Goal: Task Accomplishment & Management: Manage account settings

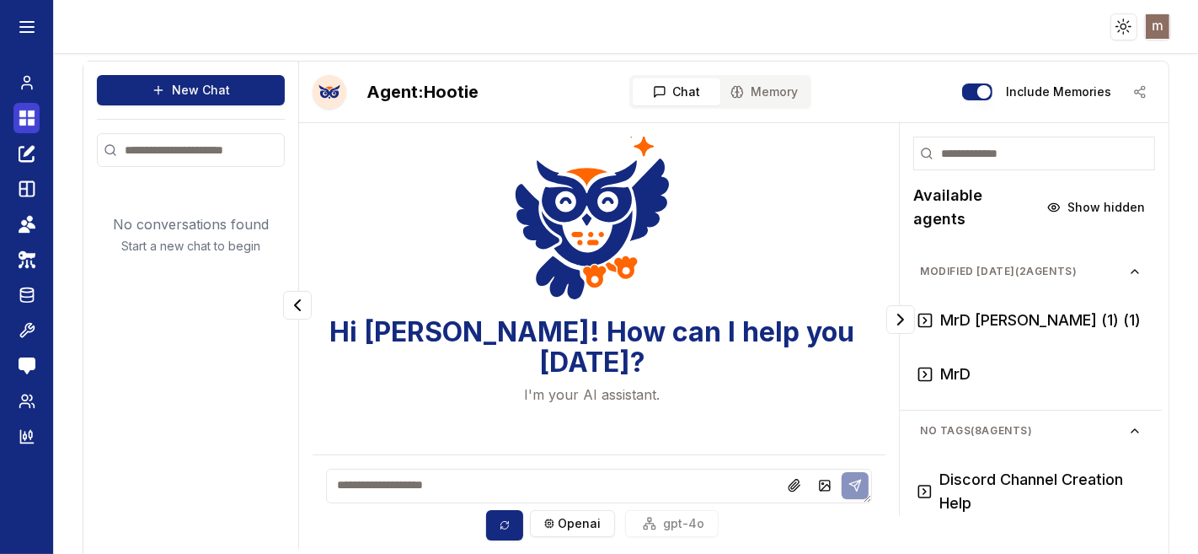
click at [21, 115] on icon at bounding box center [22, 113] width 7 height 7
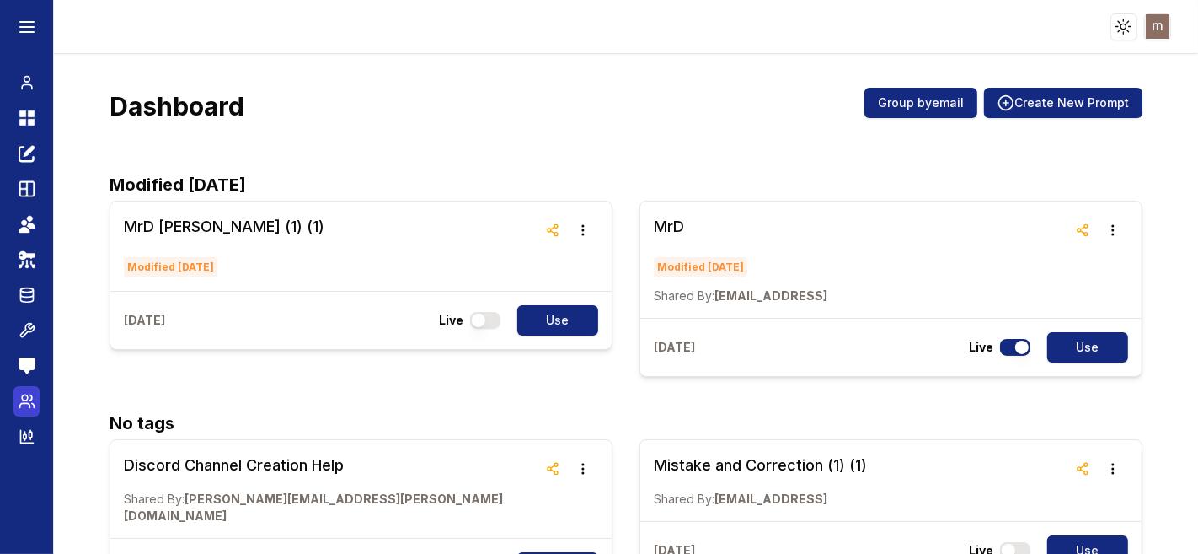
click at [26, 404] on icon at bounding box center [24, 406] width 10 height 4
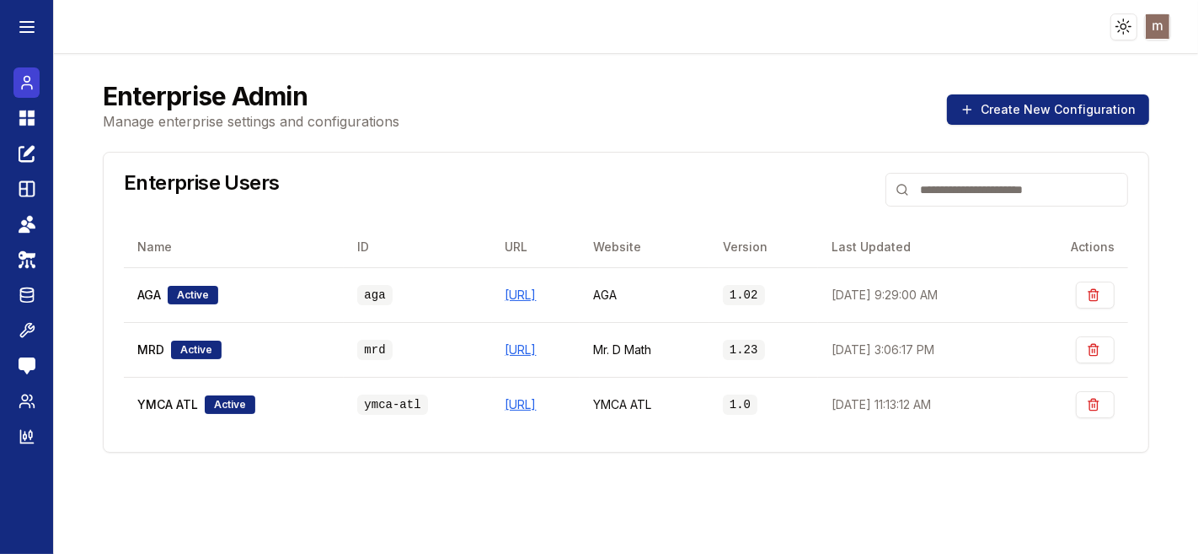
click at [26, 83] on icon at bounding box center [27, 82] width 17 height 20
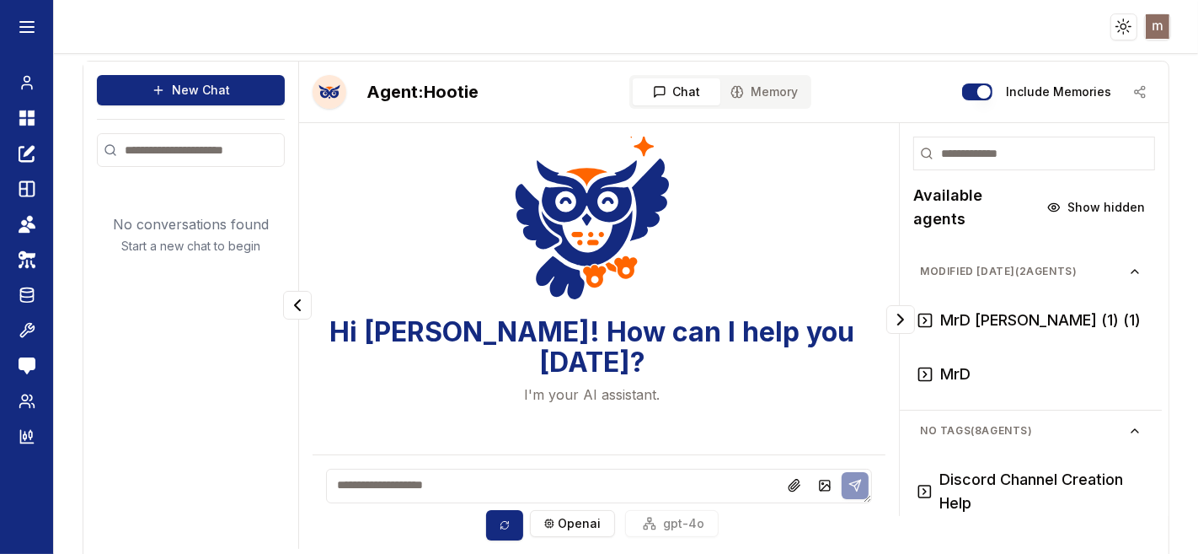
click at [1123, 90] on div "Include Memories" at bounding box center [1058, 92] width 193 height 30
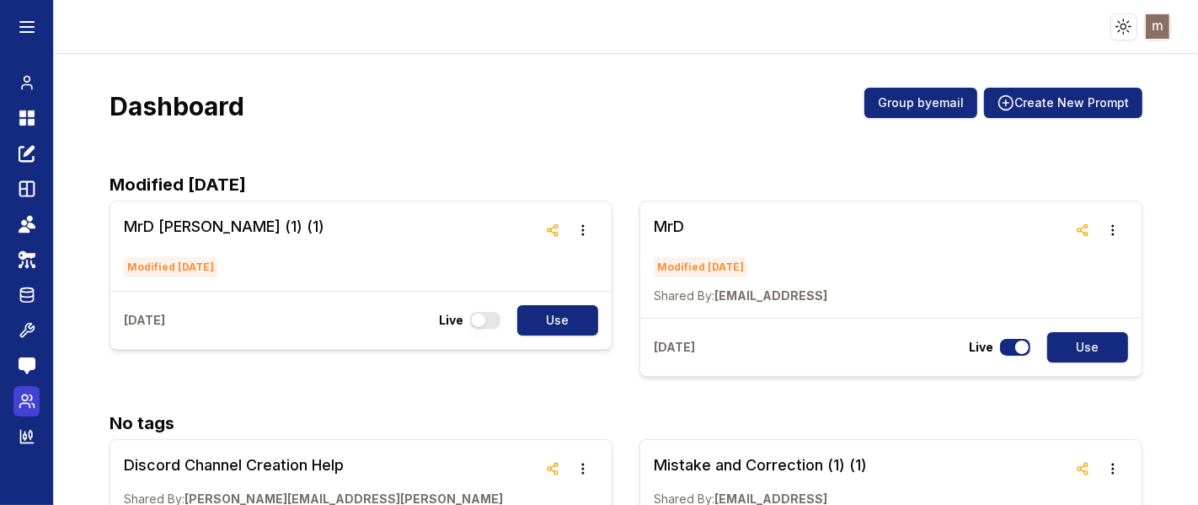
click at [27, 401] on icon at bounding box center [27, 401] width 17 height 17
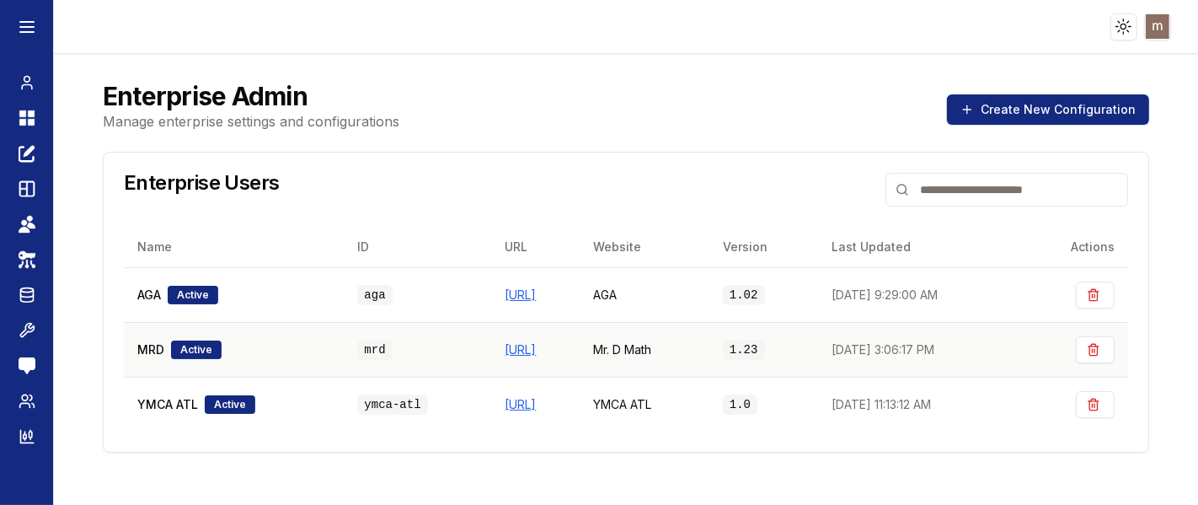
click at [276, 355] on div "MRD Active" at bounding box center [233, 349] width 193 height 19
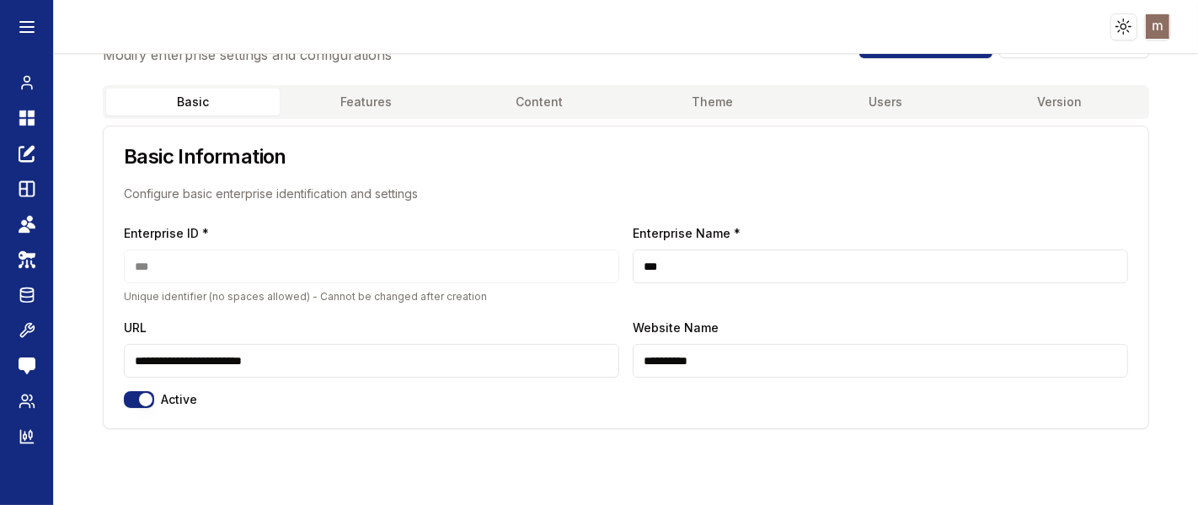
scroll to position [67, 0]
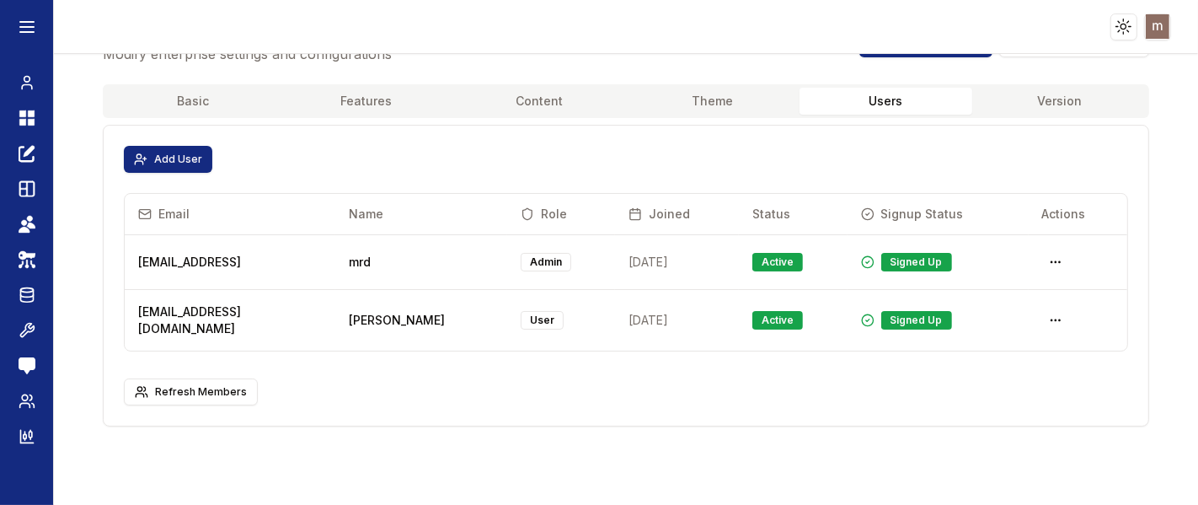
click at [887, 97] on button "Users" at bounding box center [887, 101] width 174 height 27
click at [192, 162] on button "Add User" at bounding box center [168, 159] width 88 height 27
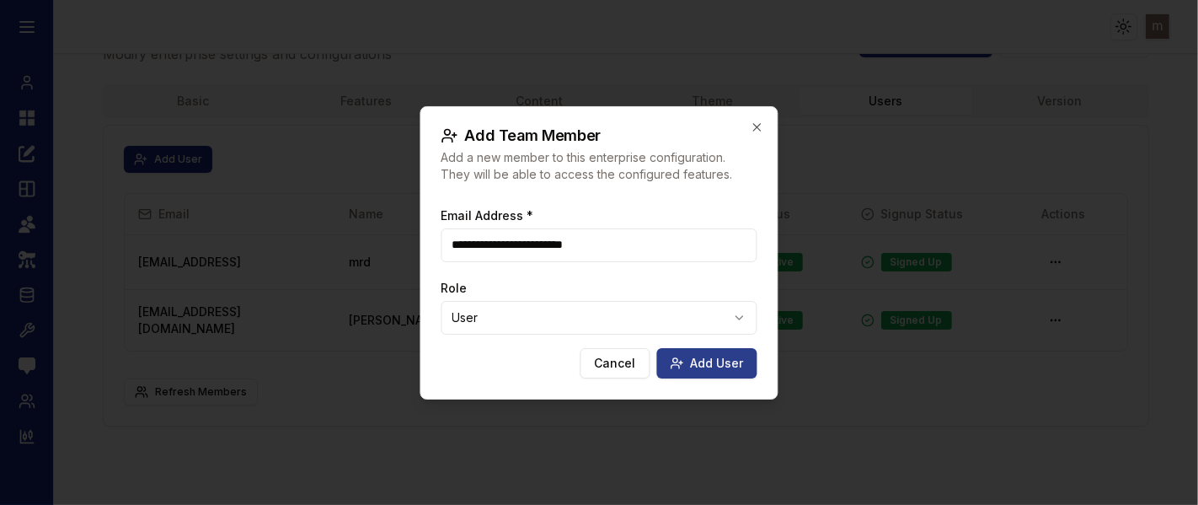
type input "**********"
click at [700, 365] on button "Add User" at bounding box center [707, 363] width 100 height 30
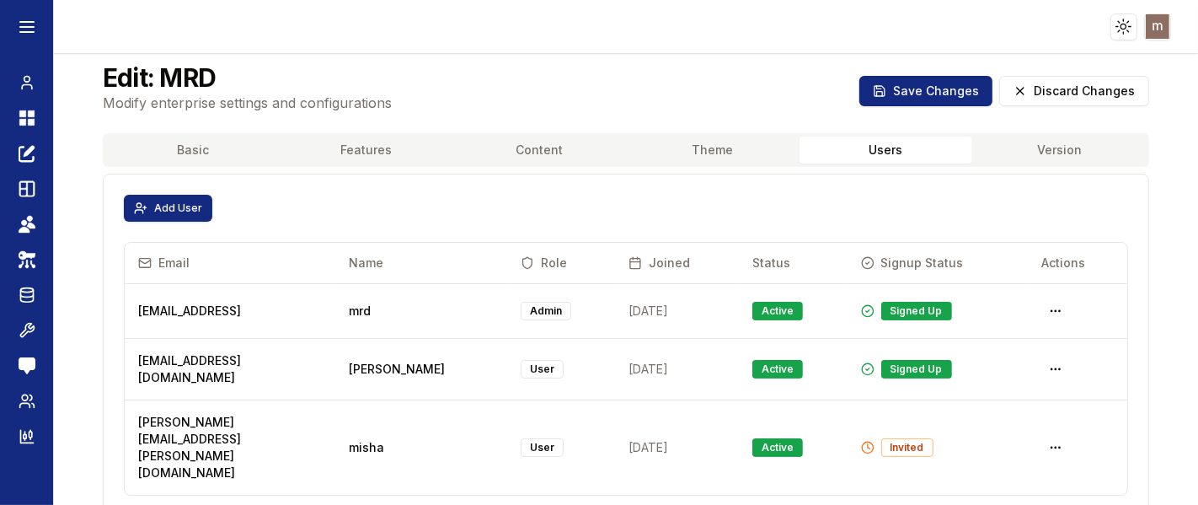
scroll to position [0, 0]
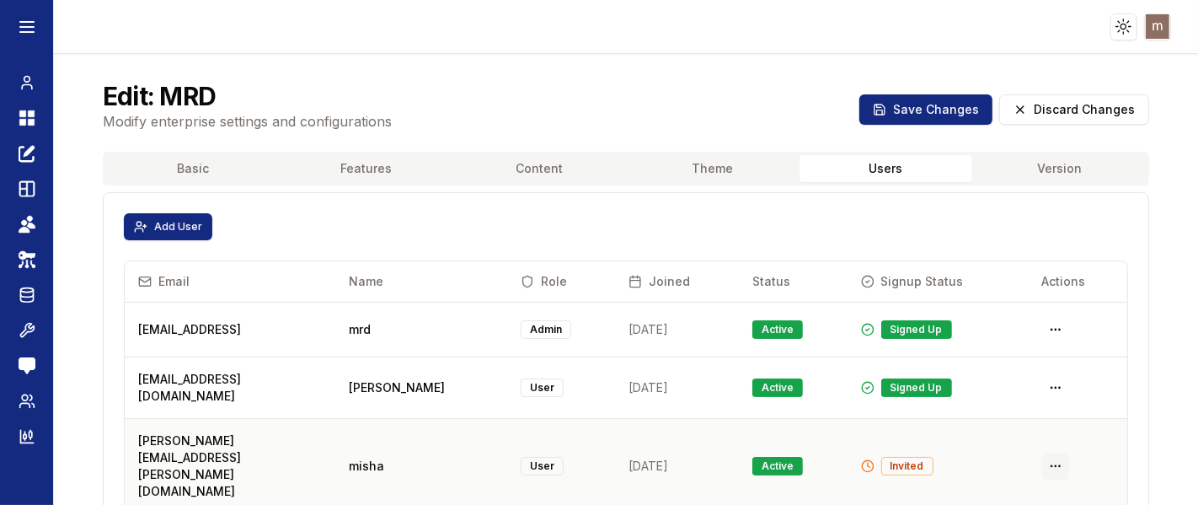
click at [1033, 441] on html "Toggle theme Toggle user menu Chat Dashboard Create Prompts Templates Teams API…" at bounding box center [599, 252] width 1198 height 505
click at [31, 218] on html "Toggle theme Toggle user menu Chat Dashboard Create Prompts Templates Teams API…" at bounding box center [599, 252] width 1198 height 505
click at [29, 219] on icon at bounding box center [30, 219] width 6 height 6
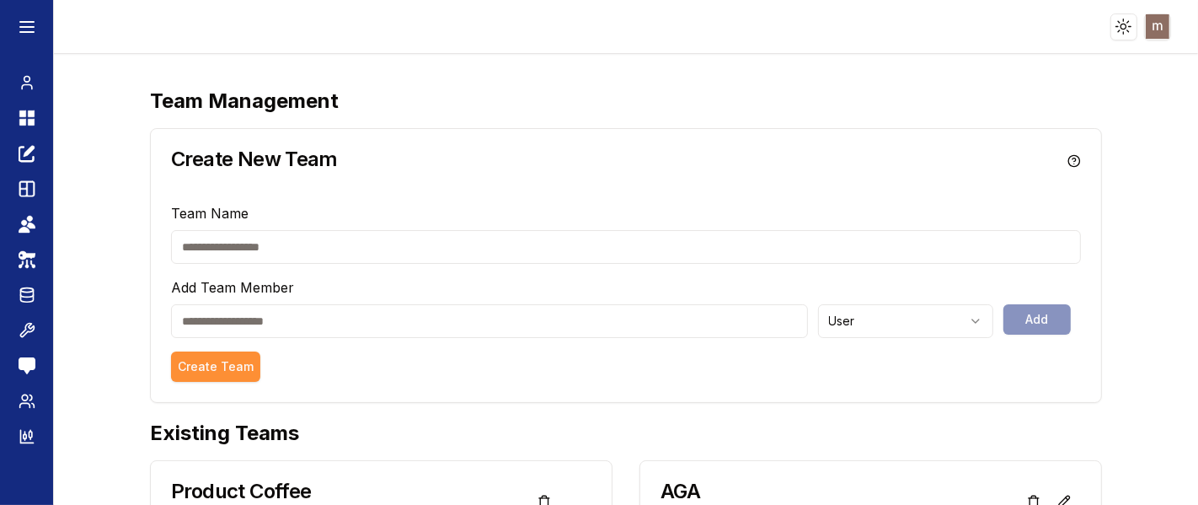
click at [1162, 29] on html "Toggle theme Toggle user menu Chat Dashboard Create Prompts Templates Teams API…" at bounding box center [599, 252] width 1198 height 505
click at [1127, 247] on html "Toggle theme Toggle user menu Chat Dashboard Create Prompts Templates Teams API…" at bounding box center [599, 252] width 1198 height 505
click at [25, 396] on icon at bounding box center [27, 401] width 17 height 17
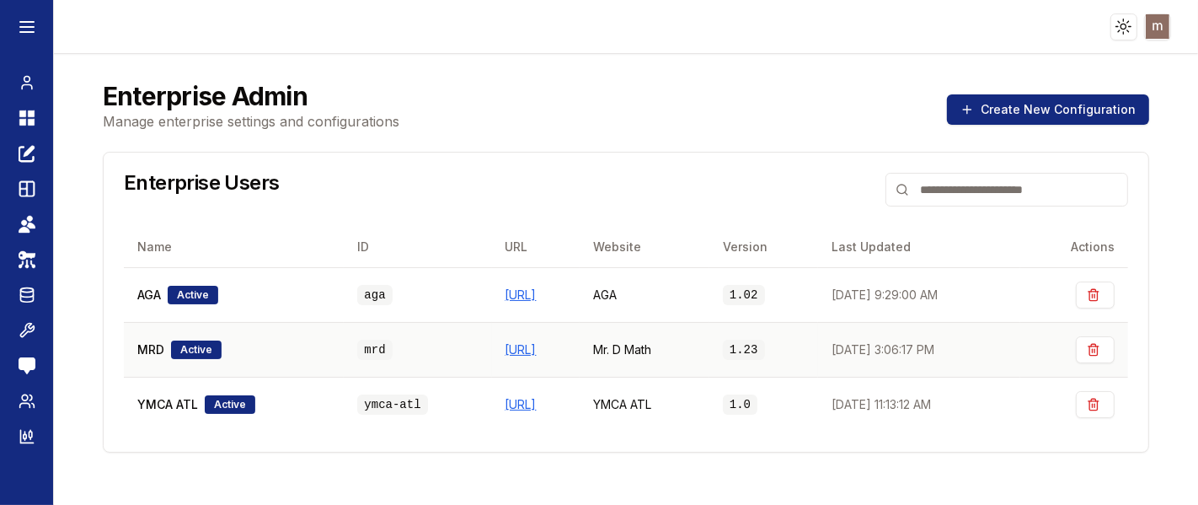
click at [270, 358] on td "MRD Active" at bounding box center [234, 349] width 220 height 55
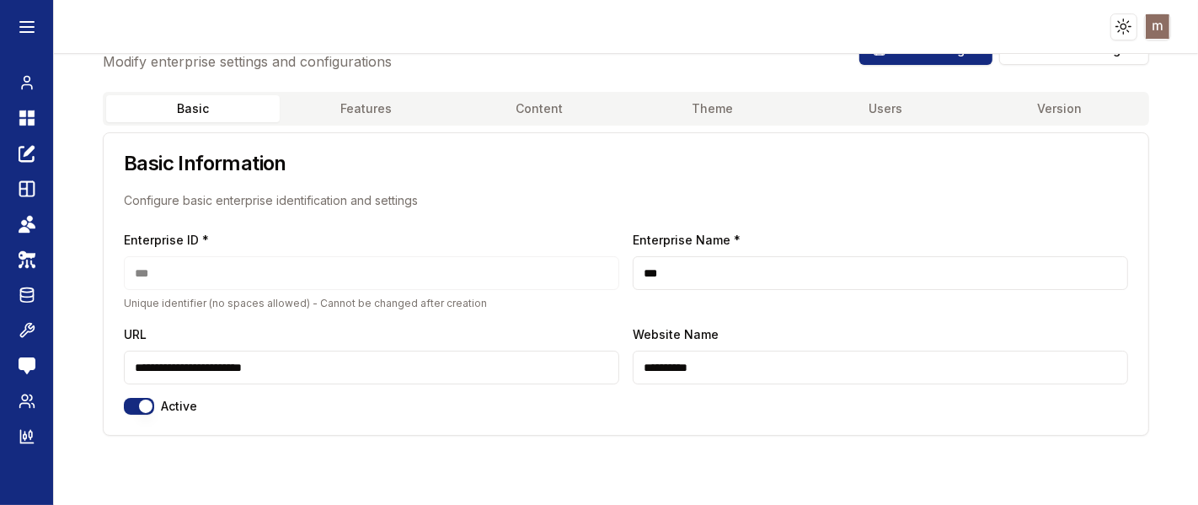
scroll to position [67, 0]
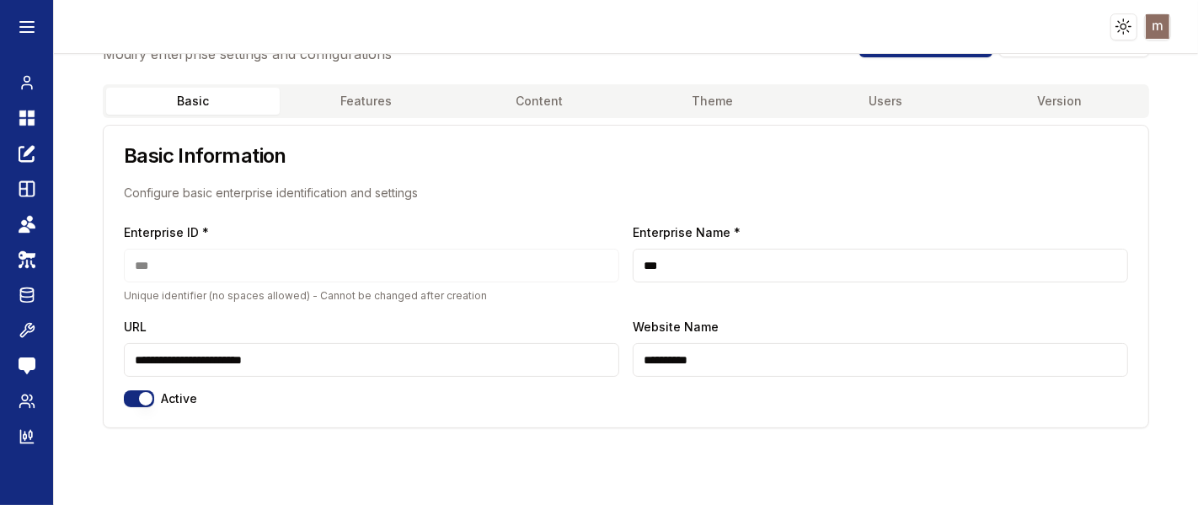
click at [371, 102] on button "Features" at bounding box center [367, 101] width 174 height 27
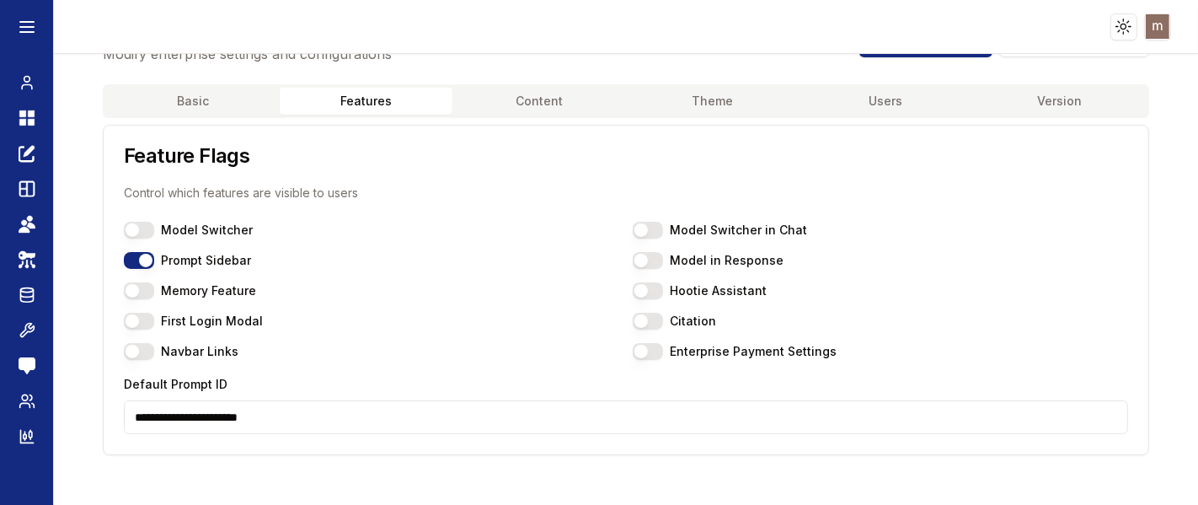
drag, startPoint x: 330, startPoint y: 406, endPoint x: 102, endPoint y: 412, distance: 227.6
click at [98, 415] on div "**********" at bounding box center [626, 269] width 1087 height 371
click at [183, 412] on input "**********" at bounding box center [626, 417] width 1005 height 34
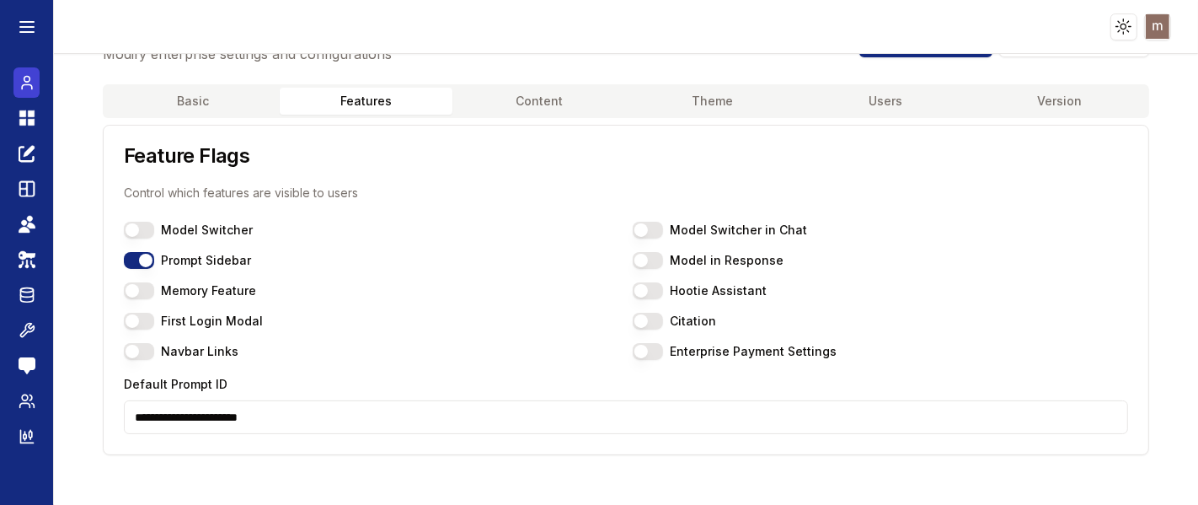
click at [17, 73] on link "Chat" at bounding box center [26, 82] width 26 height 30
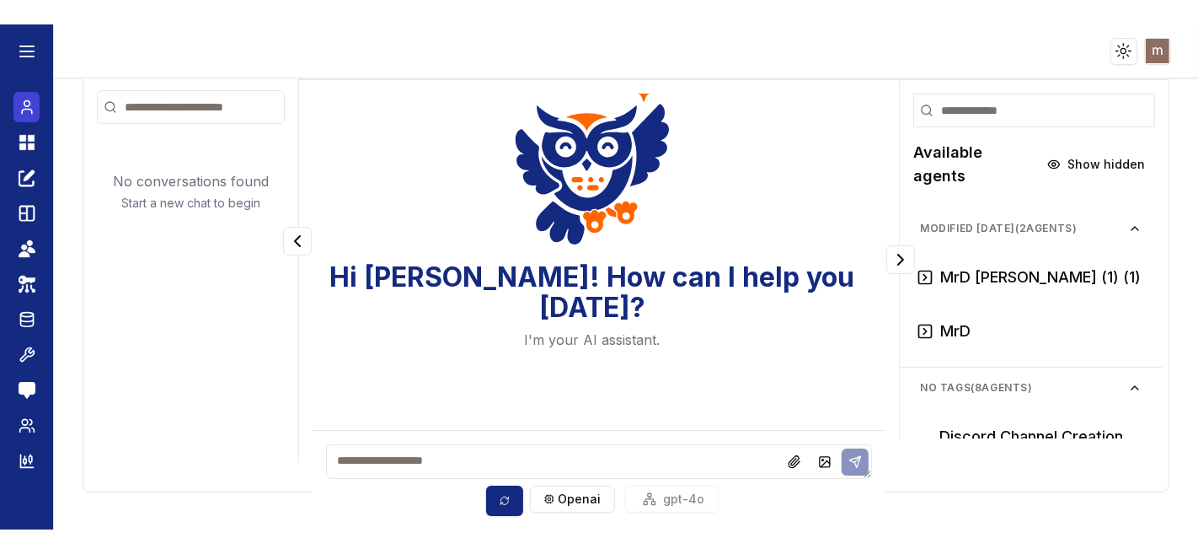
scroll to position [7, 0]
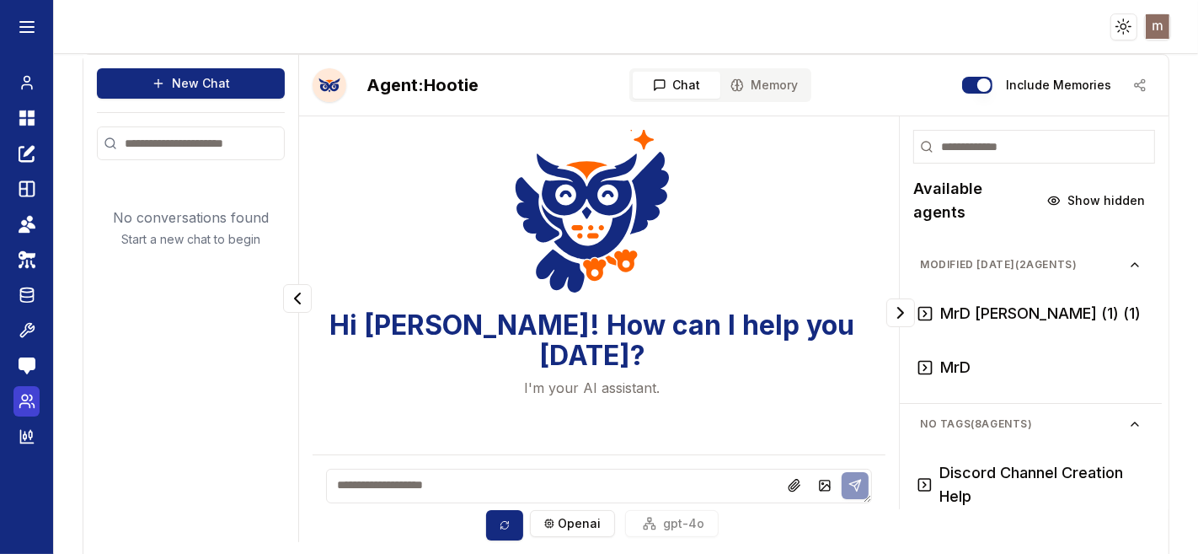
click at [31, 396] on icon at bounding box center [30, 397] width 3 height 5
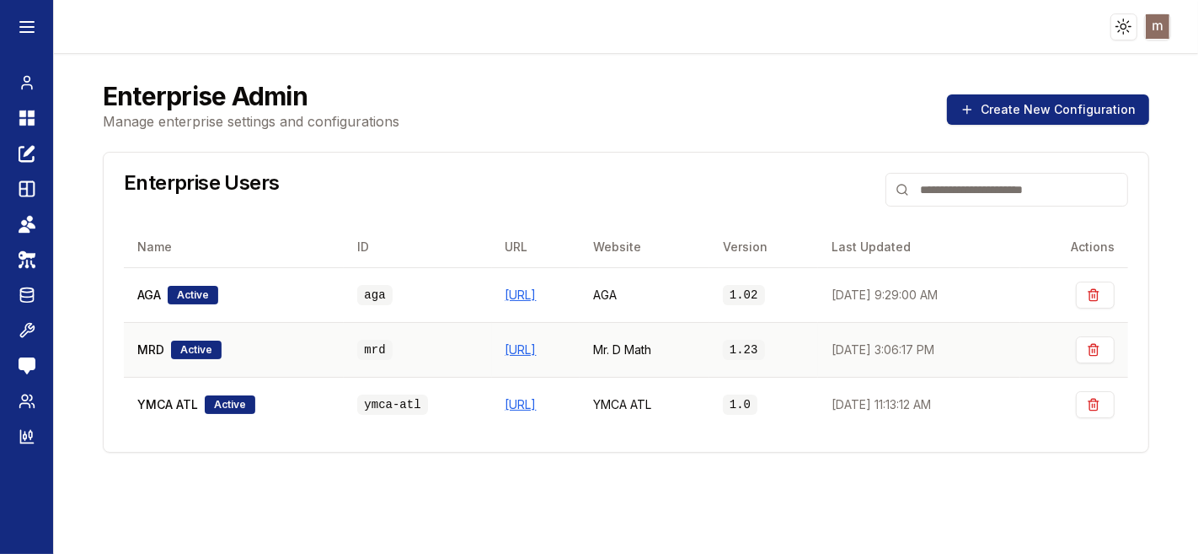
click at [278, 355] on div "MRD Active" at bounding box center [233, 349] width 193 height 19
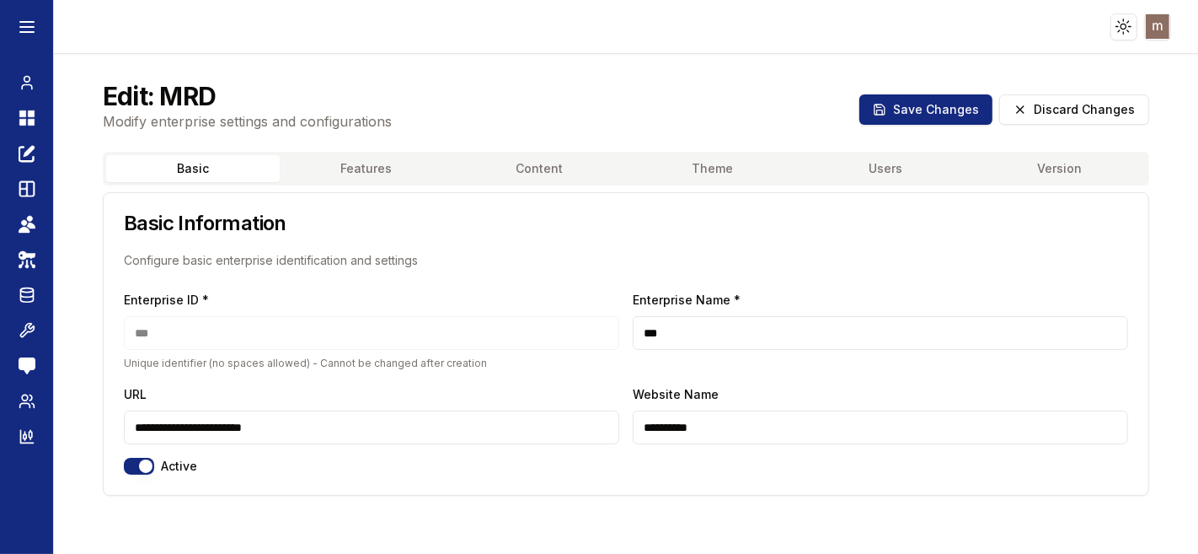
click at [373, 162] on button "Features" at bounding box center [367, 168] width 174 height 27
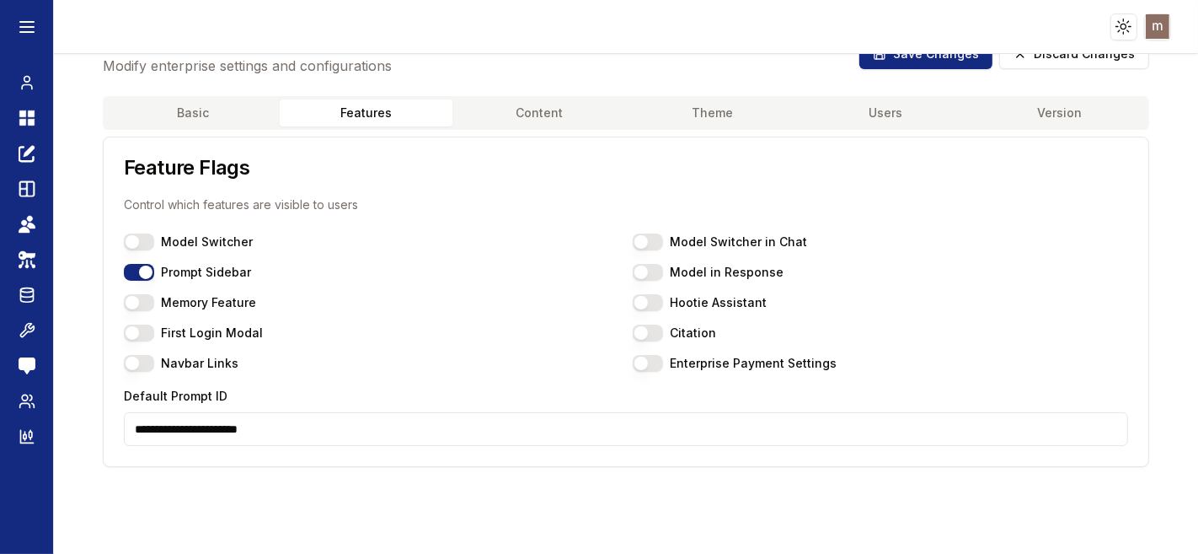
scroll to position [67, 0]
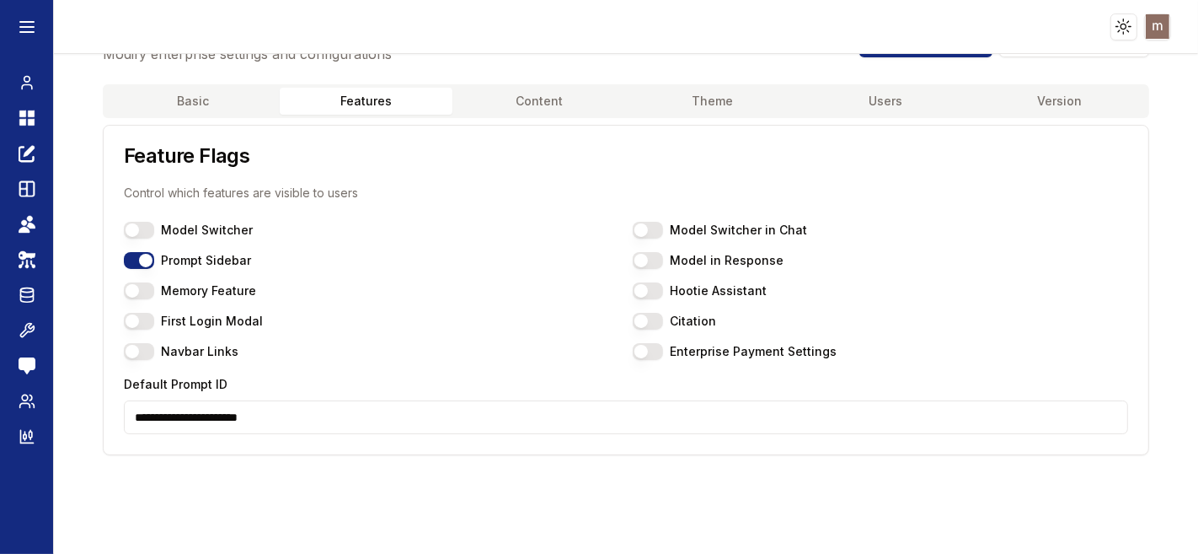
click at [365, 400] on input "**********" at bounding box center [626, 417] width 1005 height 34
click at [357, 405] on input "**********" at bounding box center [626, 417] width 1005 height 34
type input "**********"
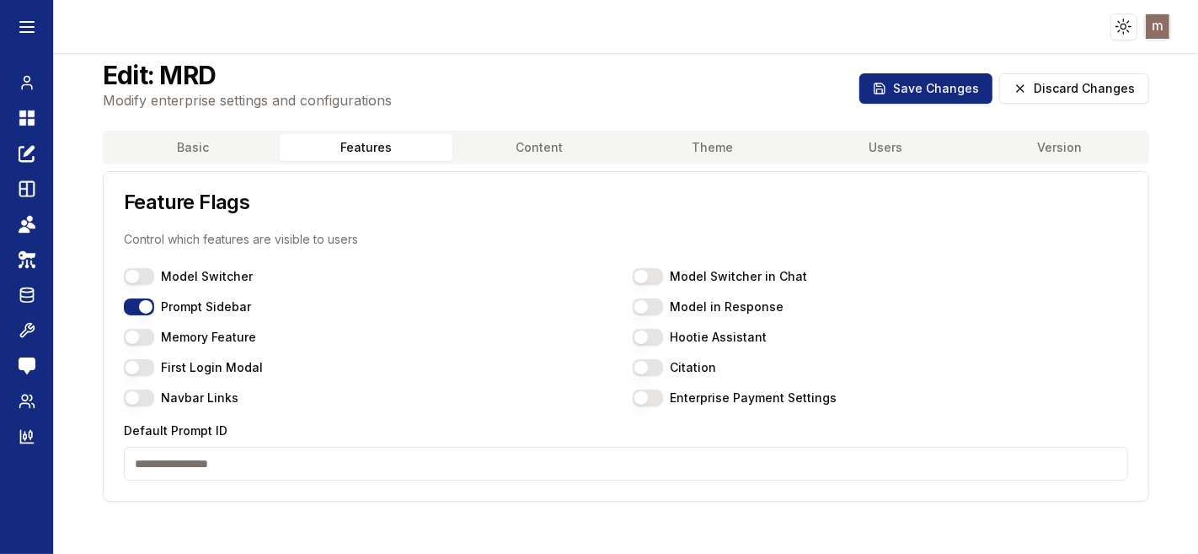
scroll to position [0, 0]
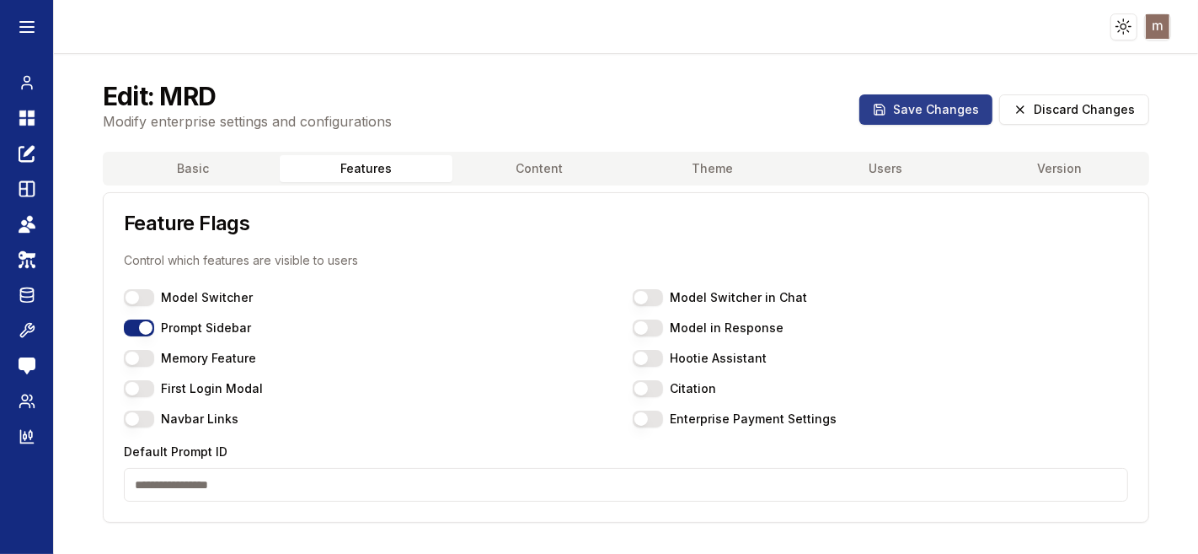
click at [903, 109] on button "Save Changes" at bounding box center [926, 109] width 133 height 30
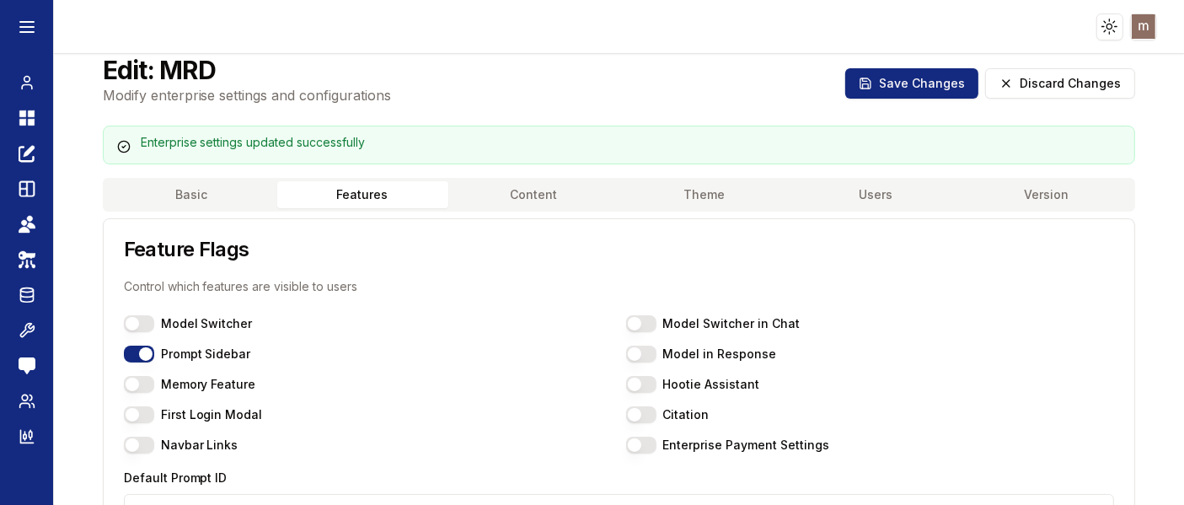
scroll to position [74, 0]
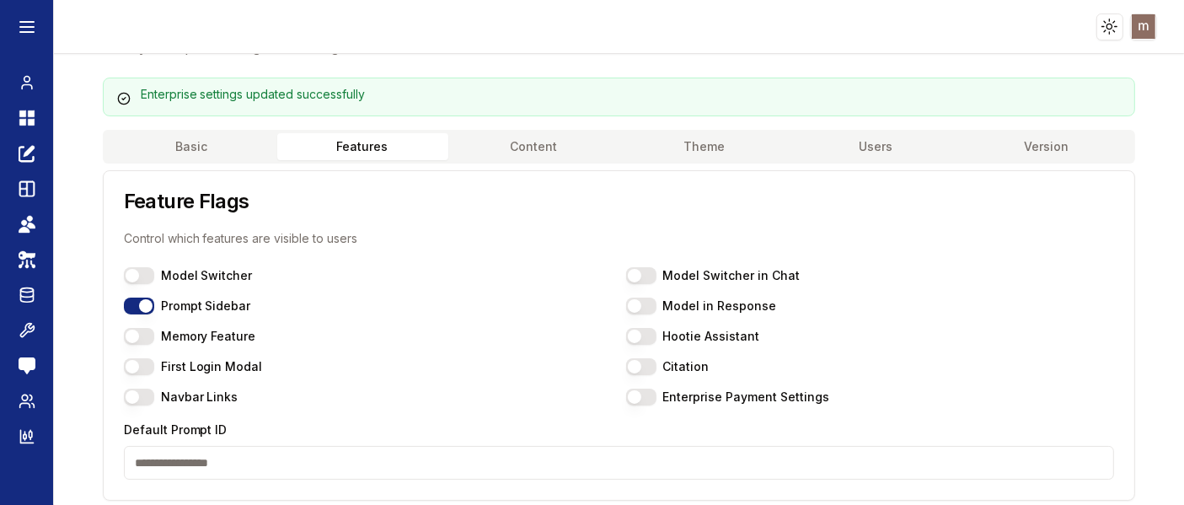
click at [290, 465] on input "Default Prompt ID" at bounding box center [619, 463] width 991 height 34
click at [1150, 30] on html "Toggle theme Toggle user menu Chat Dashboard Create Prompts Templates Teams API…" at bounding box center [592, 315] width 1184 height 631
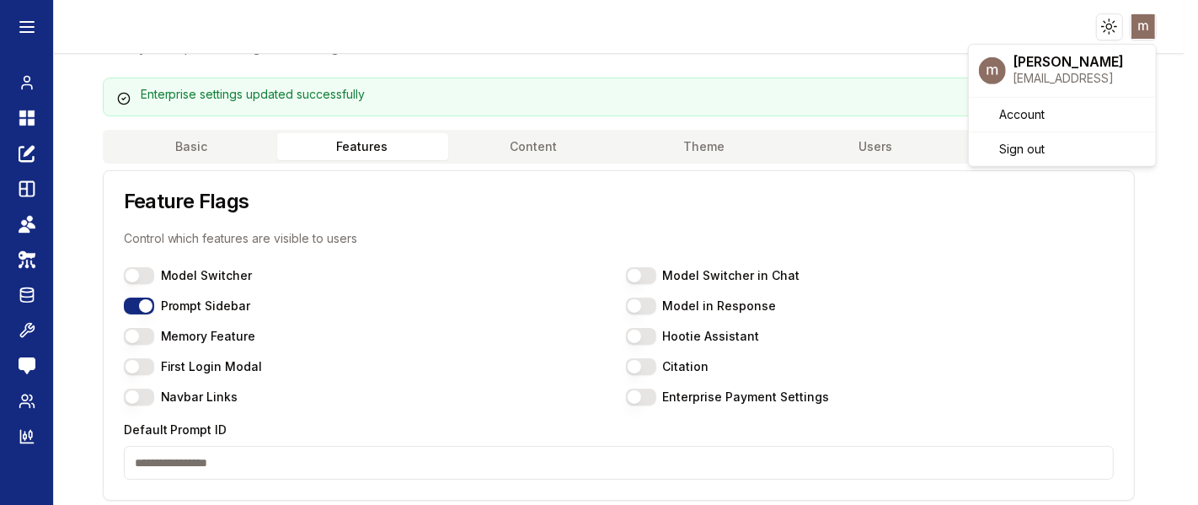
click at [231, 463] on html "Toggle theme Toggle user menu Chat Dashboard Create Prompts Templates Teams API…" at bounding box center [599, 425] width 1198 height 850
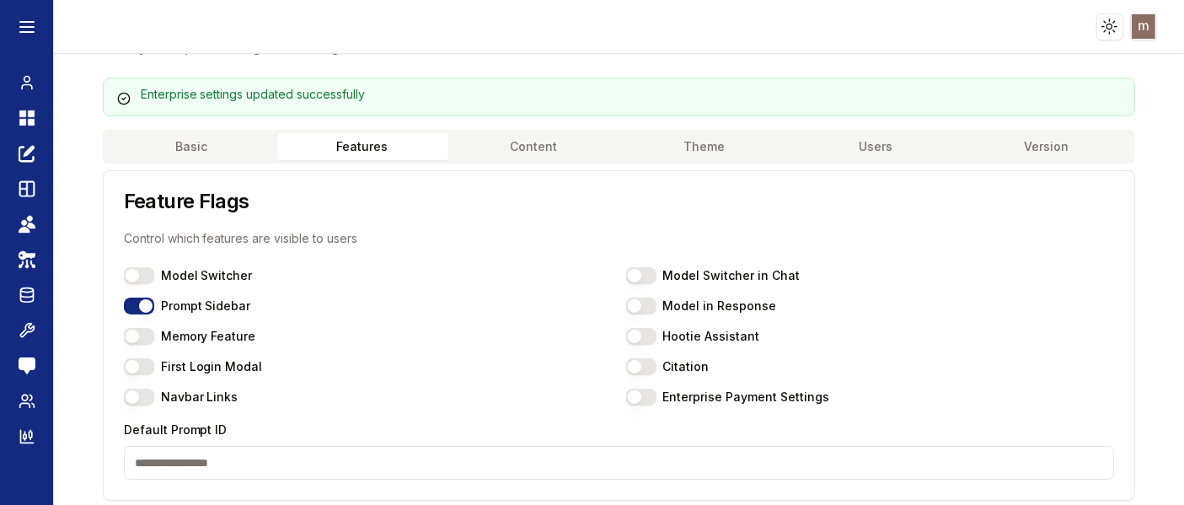
click at [214, 466] on input "Default Prompt ID" at bounding box center [619, 463] width 991 height 34
paste input "**********"
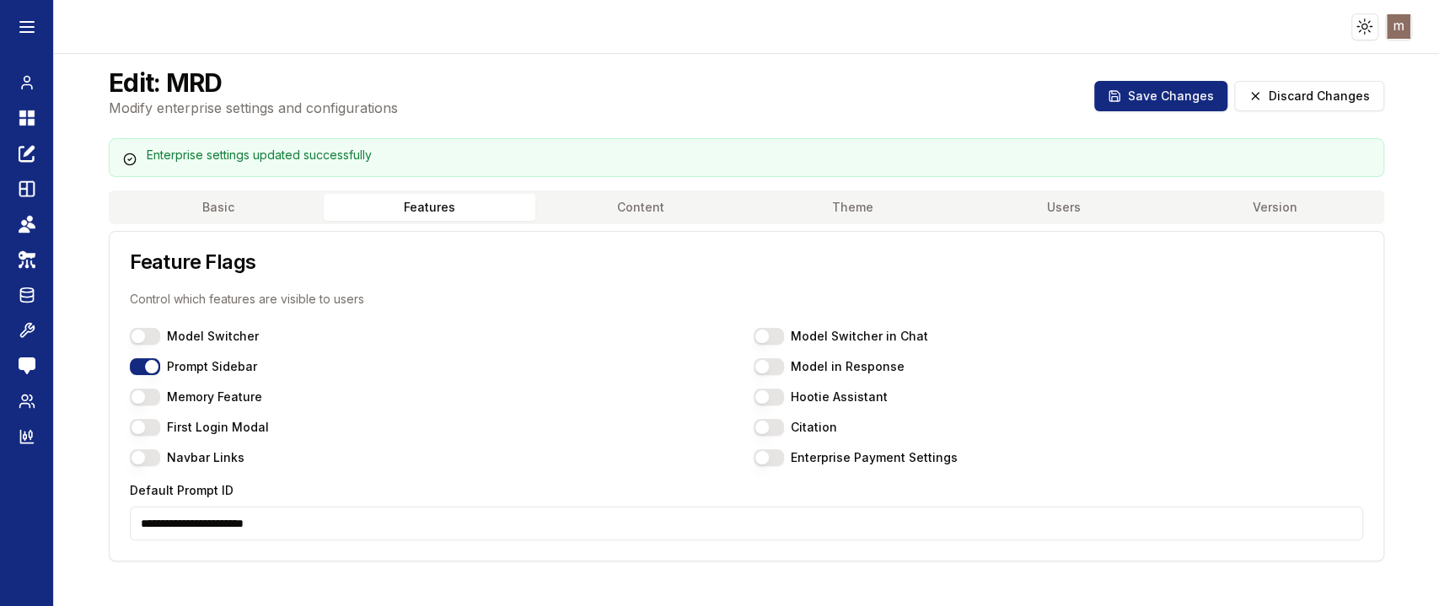
scroll to position [0, 0]
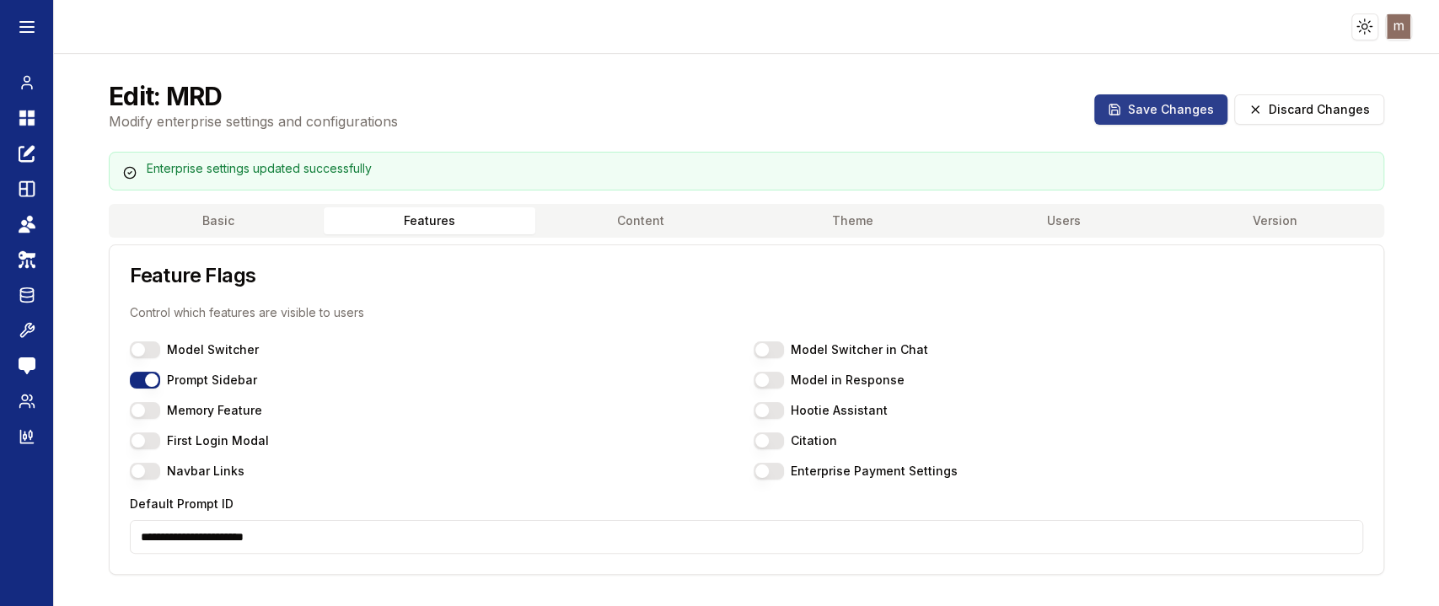
type input "**********"
click at [1129, 102] on button "Save Changes" at bounding box center [1160, 109] width 133 height 30
click at [1130, 109] on button "Save Changes" at bounding box center [1160, 109] width 133 height 30
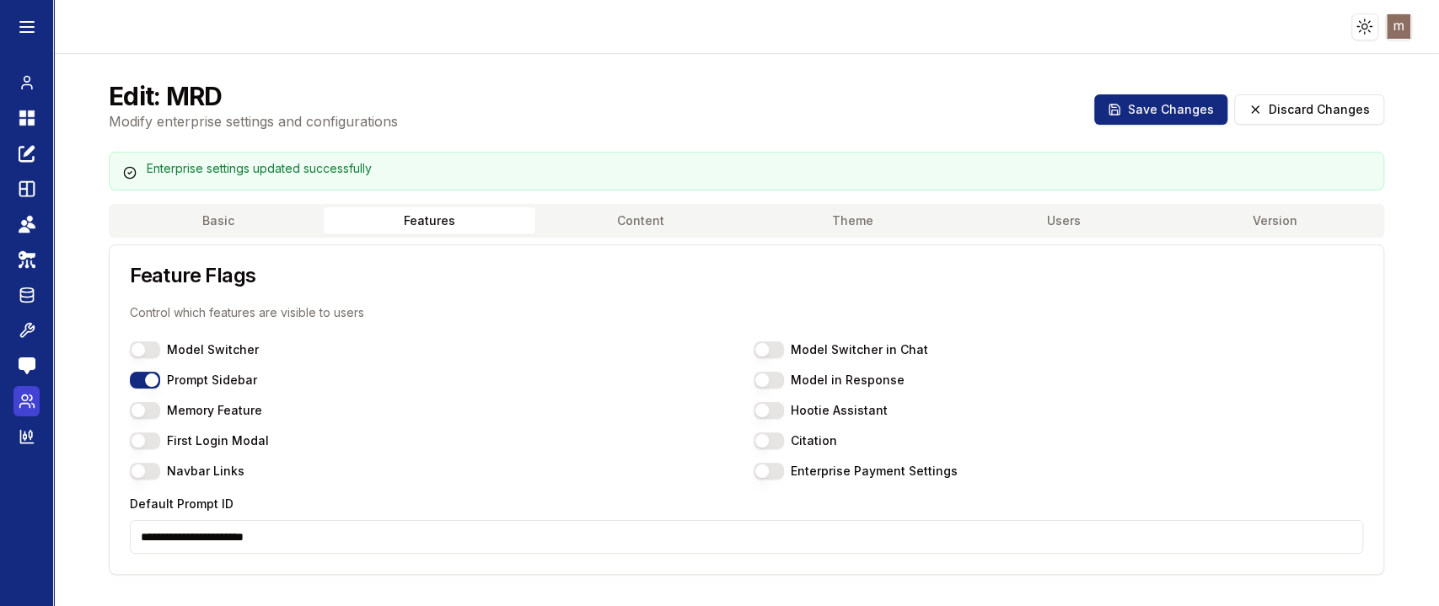
click at [27, 405] on icon at bounding box center [27, 401] width 17 height 17
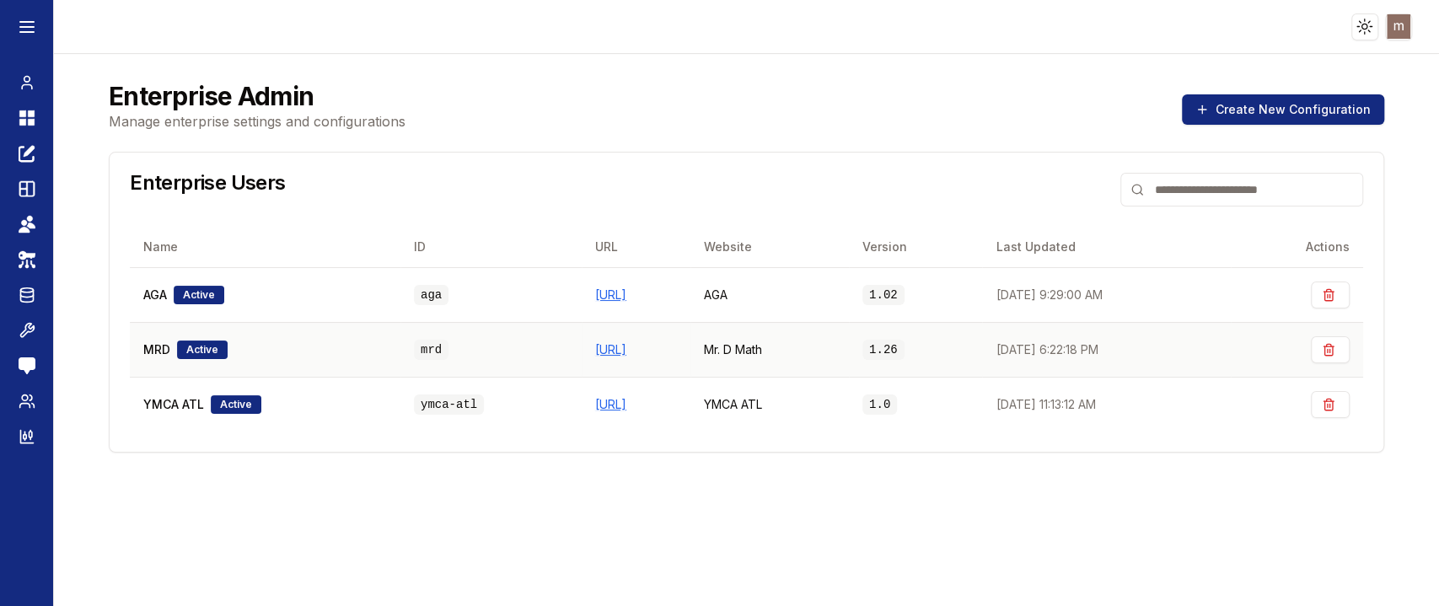
click at [281, 356] on div "MRD Active" at bounding box center [265, 349] width 244 height 19
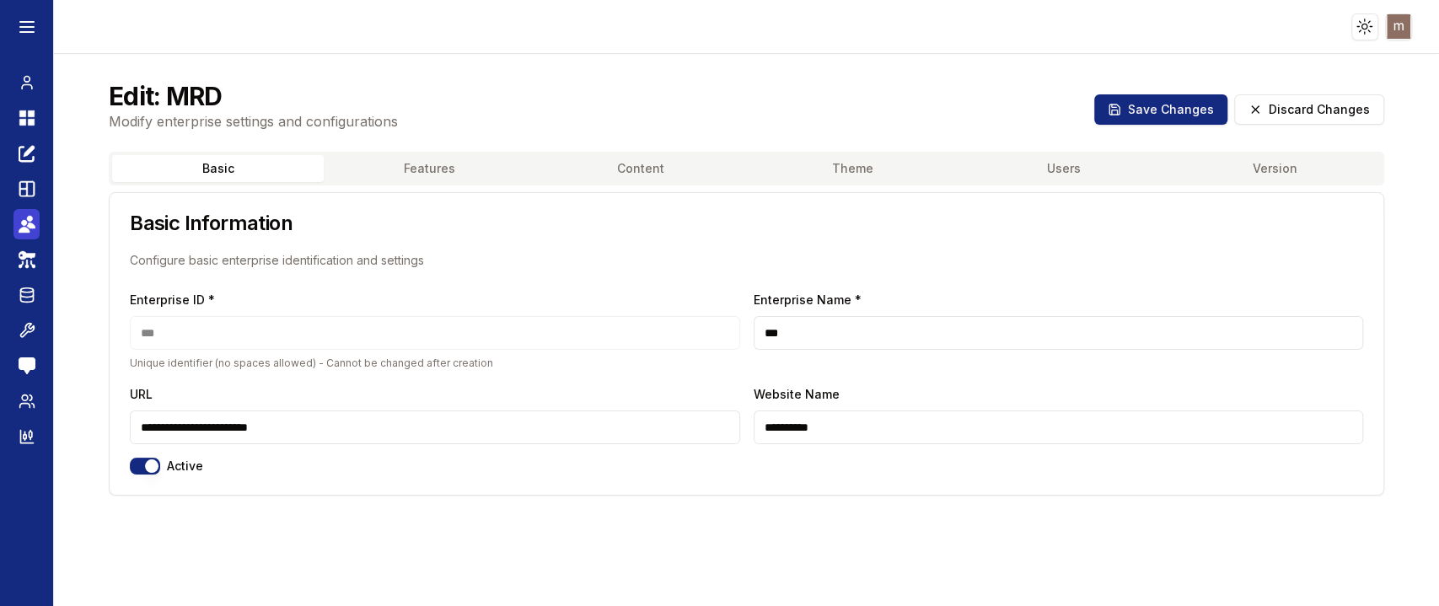
click at [25, 231] on icon at bounding box center [24, 230] width 11 height 6
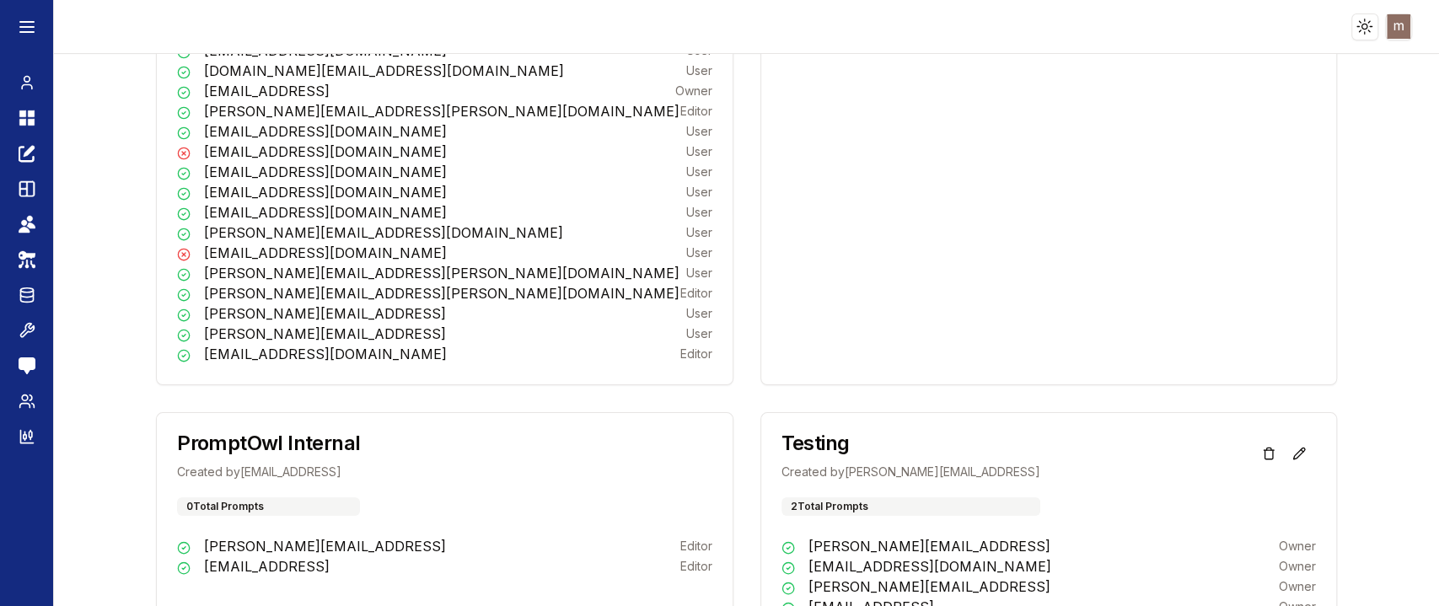
scroll to position [1157, 0]
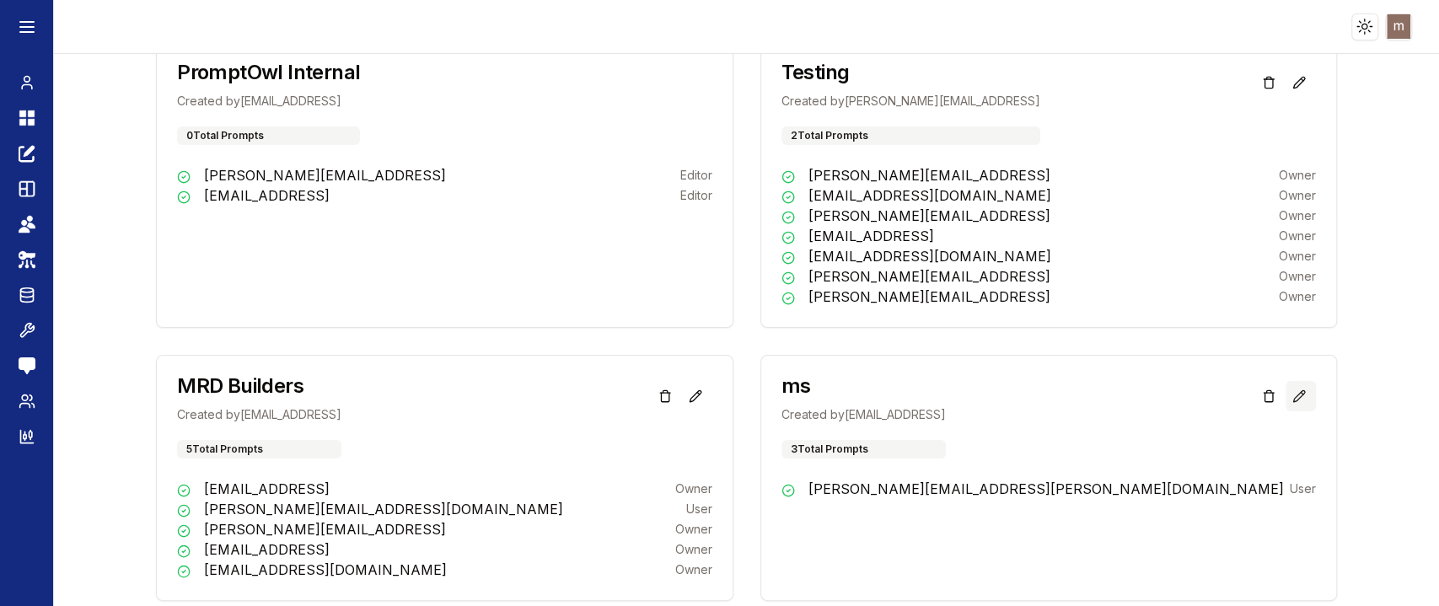
click at [1198, 394] on icon at bounding box center [1298, 395] width 11 height 11
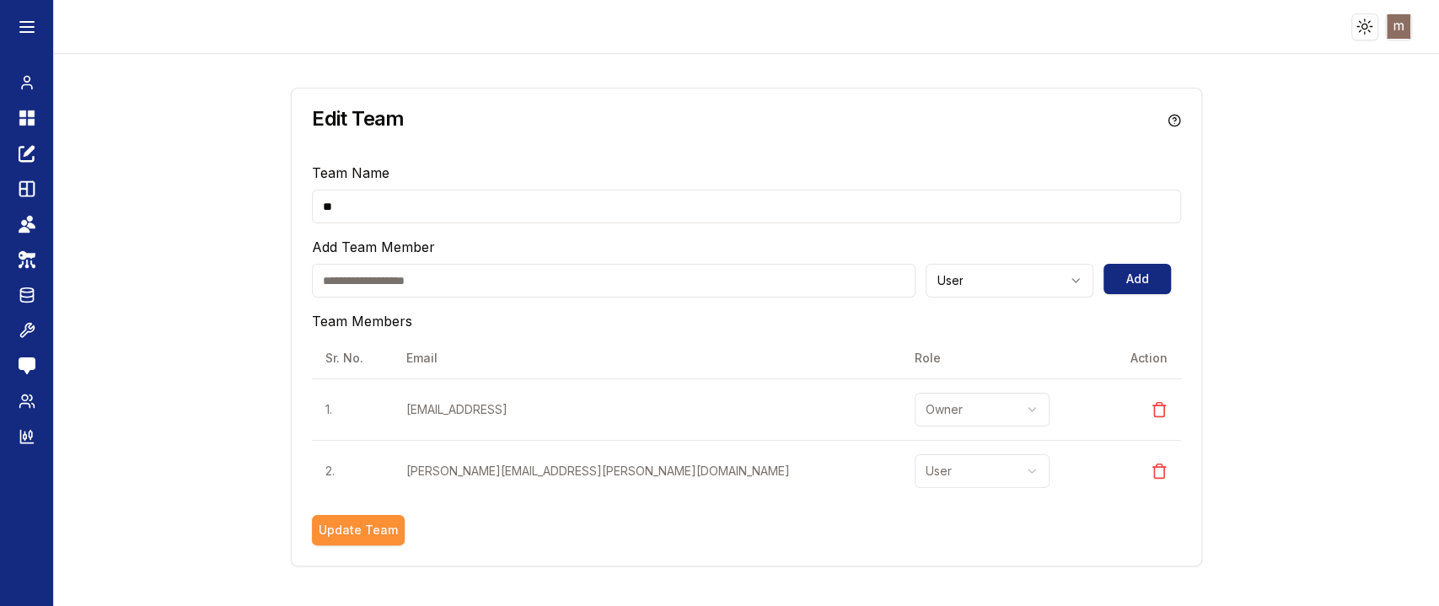
click at [550, 278] on input "email" at bounding box center [613, 281] width 603 height 34
paste input "**********"
type input "**********"
click at [1157, 285] on button "Add" at bounding box center [1136, 279] width 67 height 30
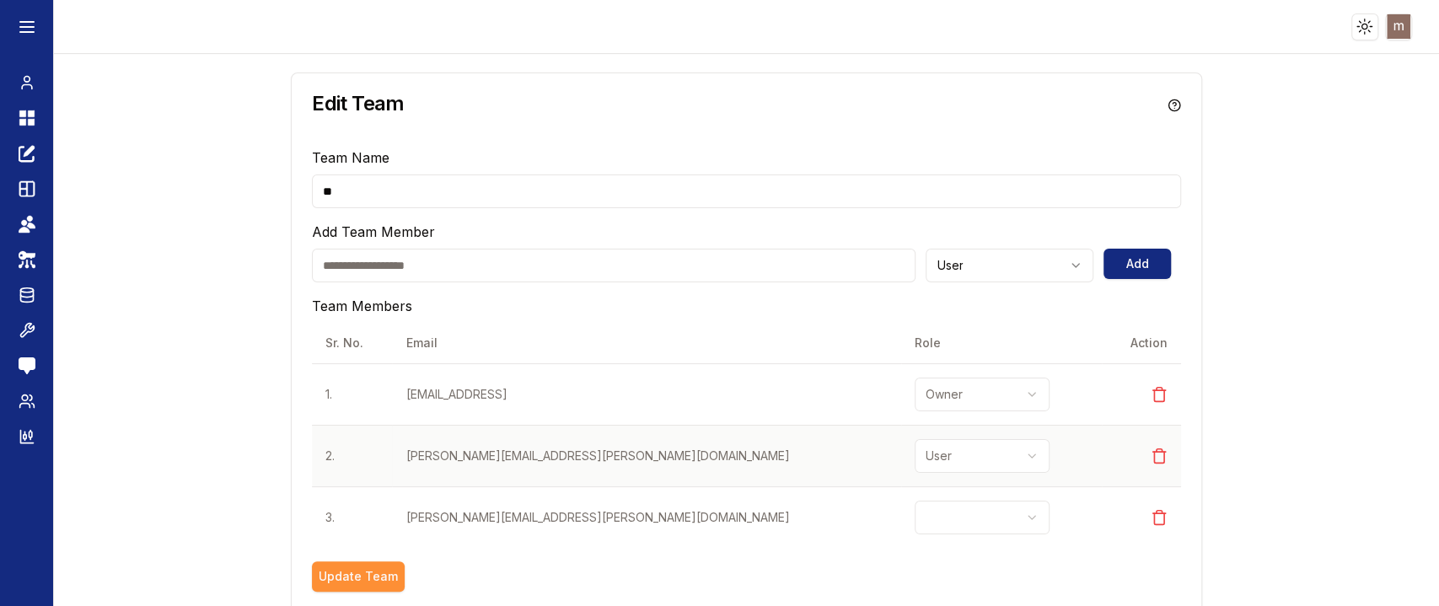
scroll to position [27, 0]
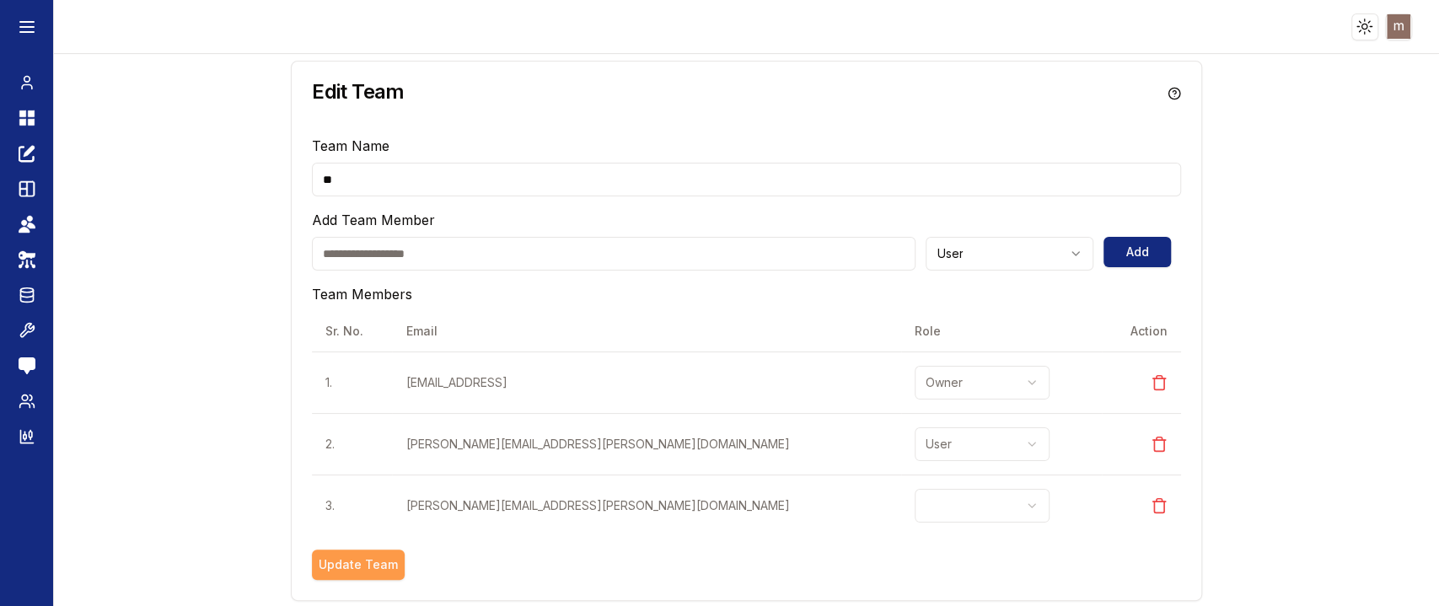
click at [373, 504] on button "Update Team" at bounding box center [358, 565] width 93 height 30
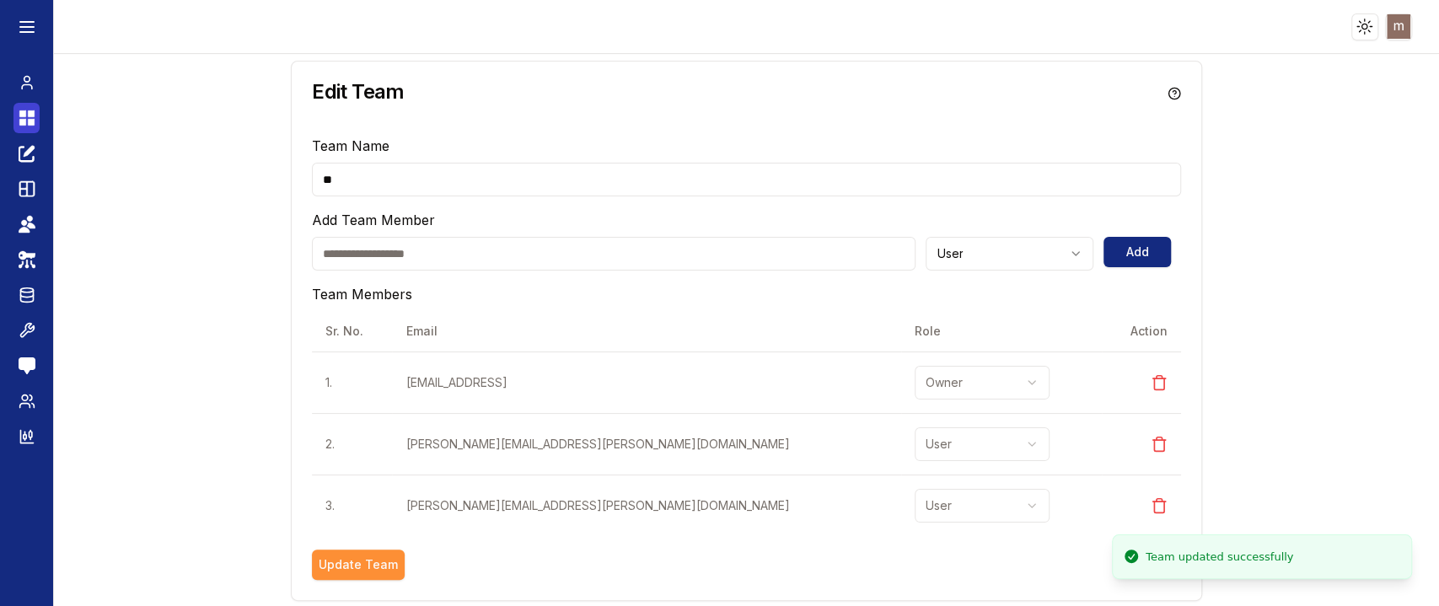
click at [26, 118] on icon at bounding box center [27, 118] width 17 height 20
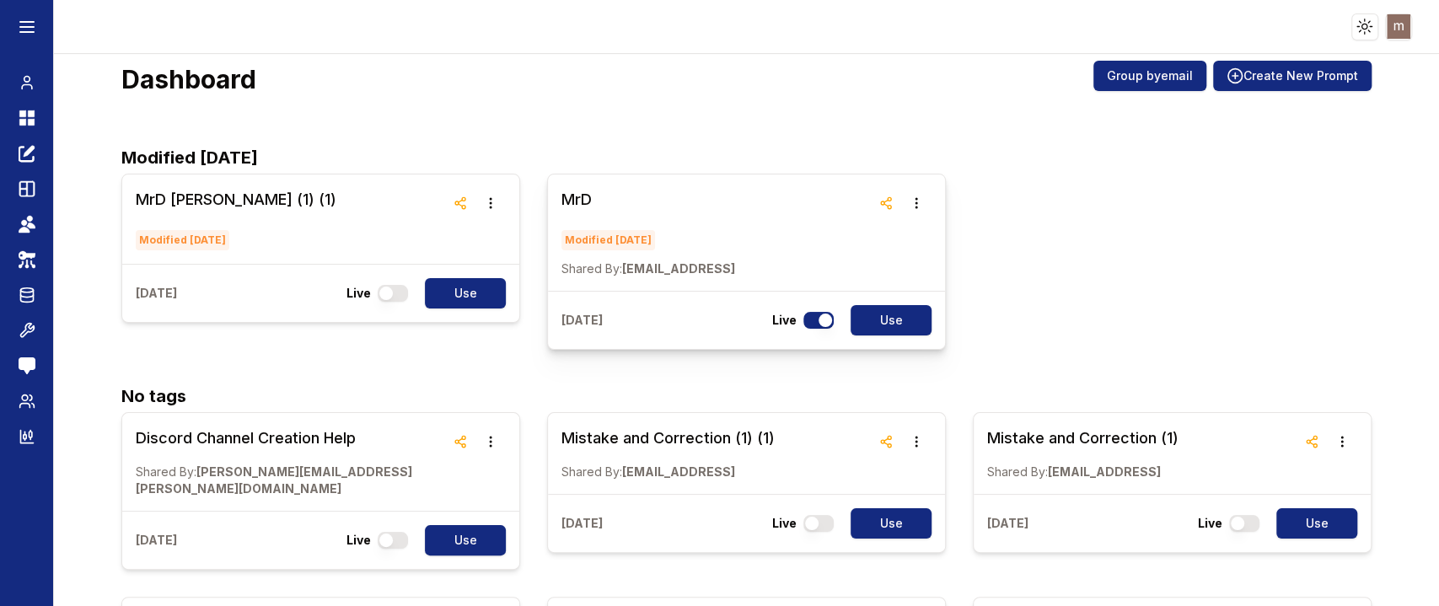
click at [659, 185] on div "MrD Modified [DATE] Shared By: [EMAIL_ADDRESS]" at bounding box center [746, 232] width 397 height 116
click at [581, 208] on h3 "MrD" at bounding box center [648, 200] width 174 height 24
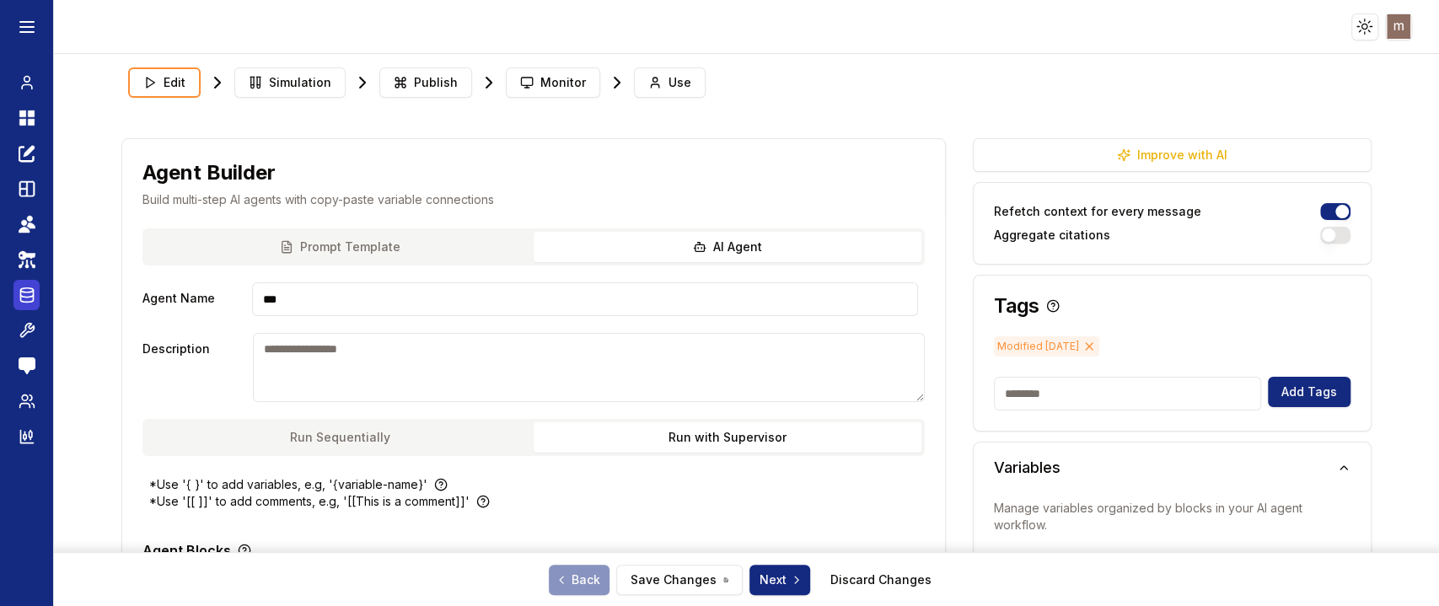
click at [29, 292] on ellipse at bounding box center [26, 290] width 13 height 4
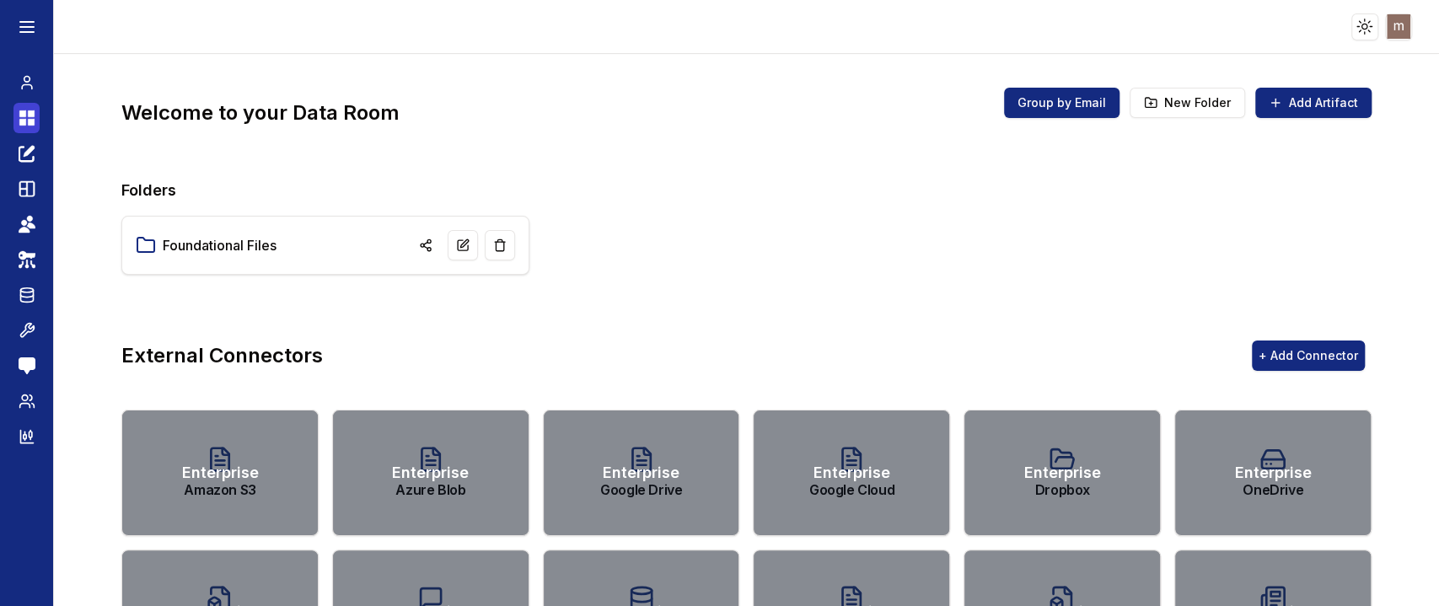
click at [28, 110] on icon at bounding box center [31, 113] width 7 height 7
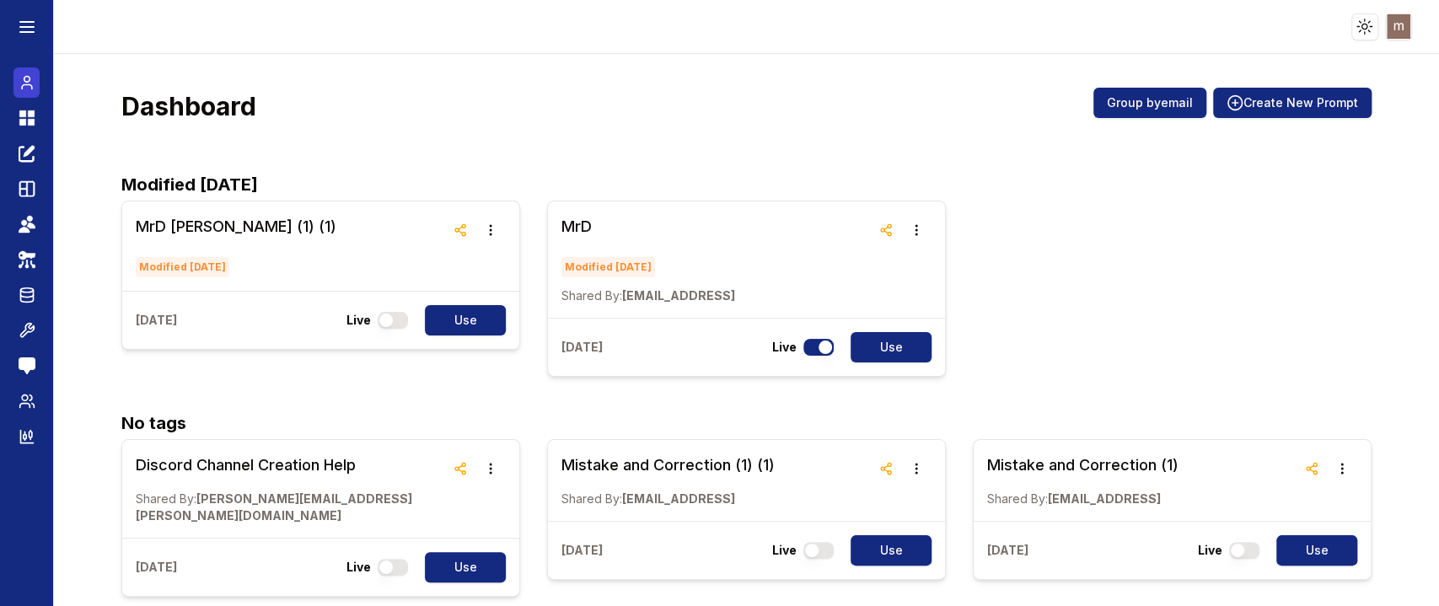
click at [29, 70] on link "Chat" at bounding box center [26, 82] width 26 height 30
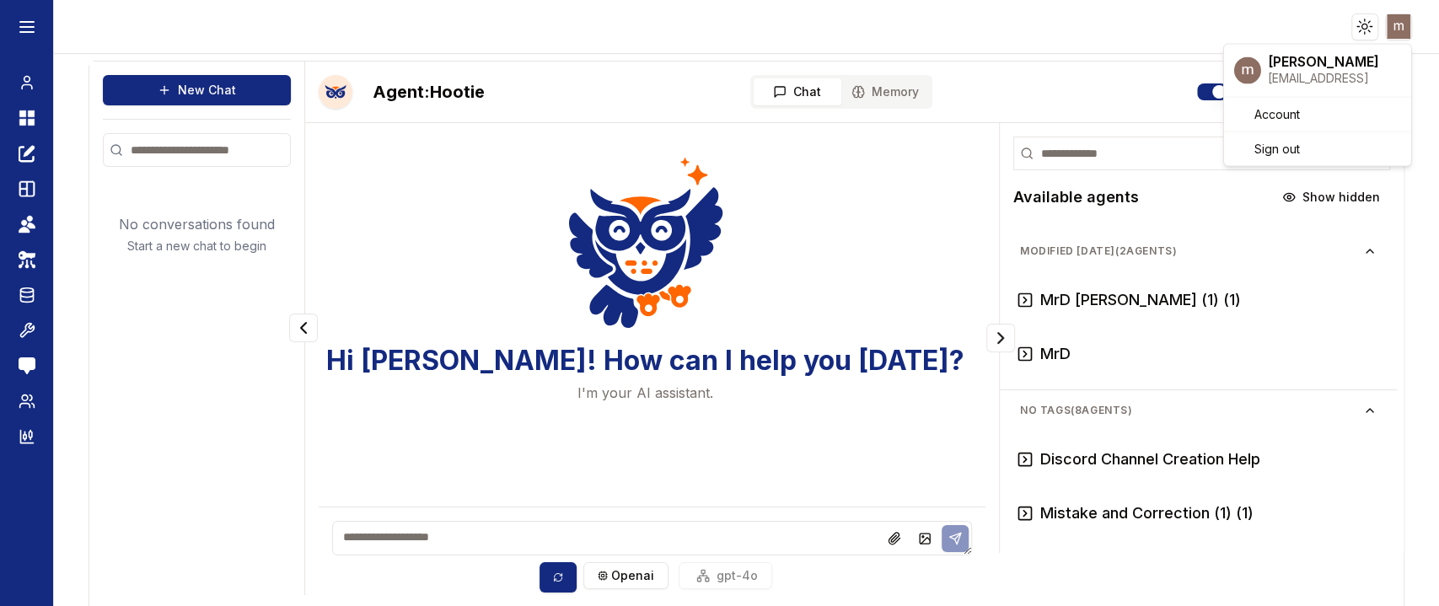
click at [1198, 23] on html "Toggle theme Toggle user menu Chat Dashboard Create Prompts Templates Teams API…" at bounding box center [719, 303] width 1439 height 606
click at [27, 230] on html "Toggle theme Toggle user menu Chat Dashboard Create Prompts Templates Teams API…" at bounding box center [719, 303] width 1439 height 606
click at [24, 225] on icon at bounding box center [24, 223] width 6 height 6
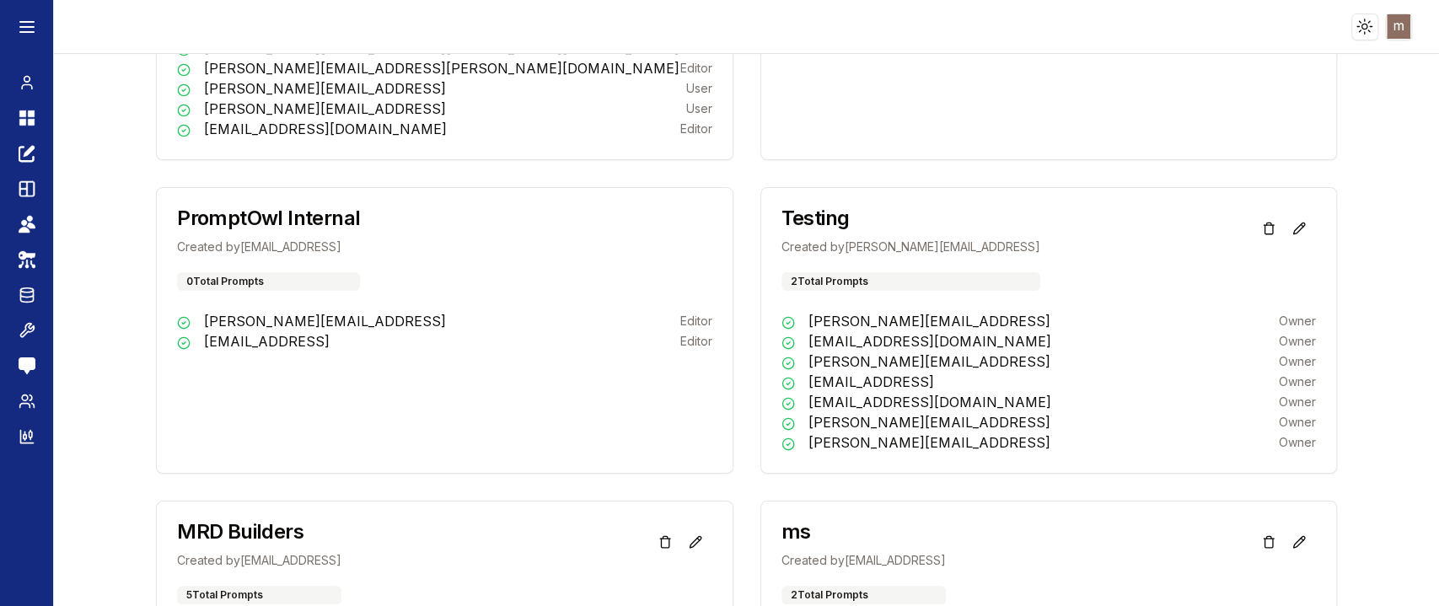
scroll to position [1157, 0]
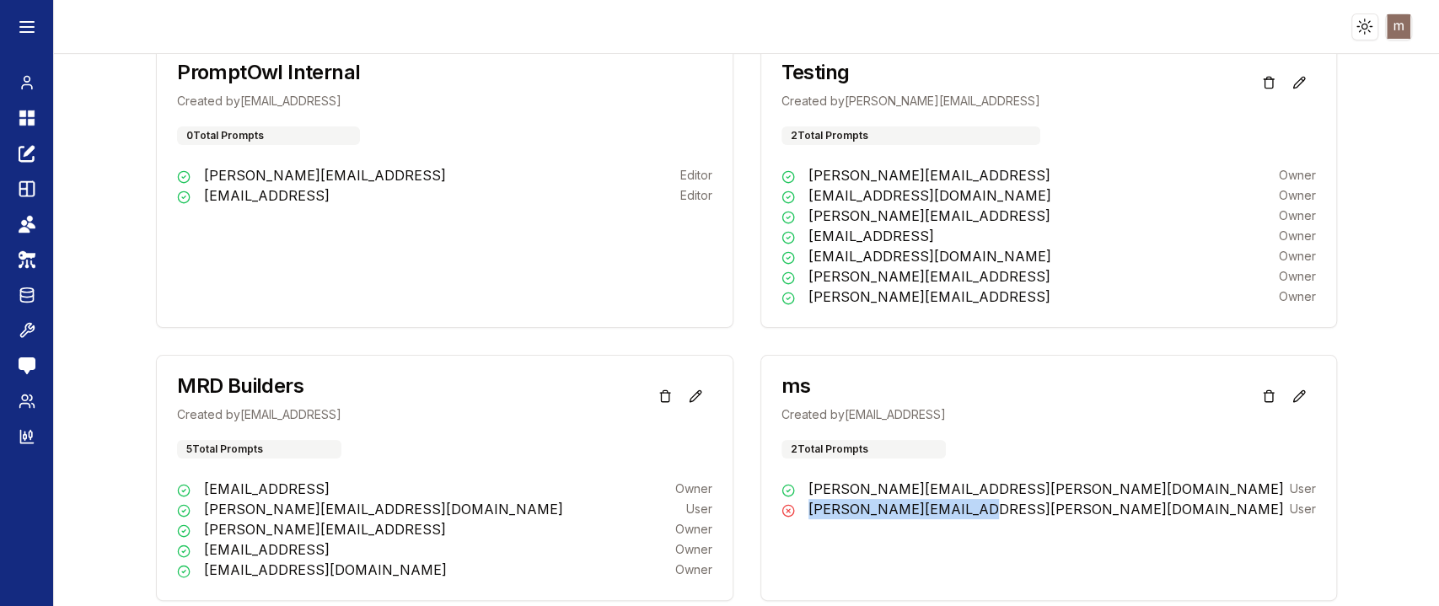
drag, startPoint x: 995, startPoint y: 515, endPoint x: 780, endPoint y: 523, distance: 215.0
click at [780, 504] on div "[PERSON_NAME][EMAIL_ADDRESS][PERSON_NAME][DOMAIN_NAME] User [PERSON_NAME][DOMAI…" at bounding box center [1048, 509] width 575 height 61
copy p "[PERSON_NAME][EMAIL_ADDRESS][PERSON_NAME][DOMAIN_NAME]"
click at [829, 504] on p "[PERSON_NAME][EMAIL_ADDRESS][PERSON_NAME][DOMAIN_NAME]" at bounding box center [1045, 509] width 475 height 20
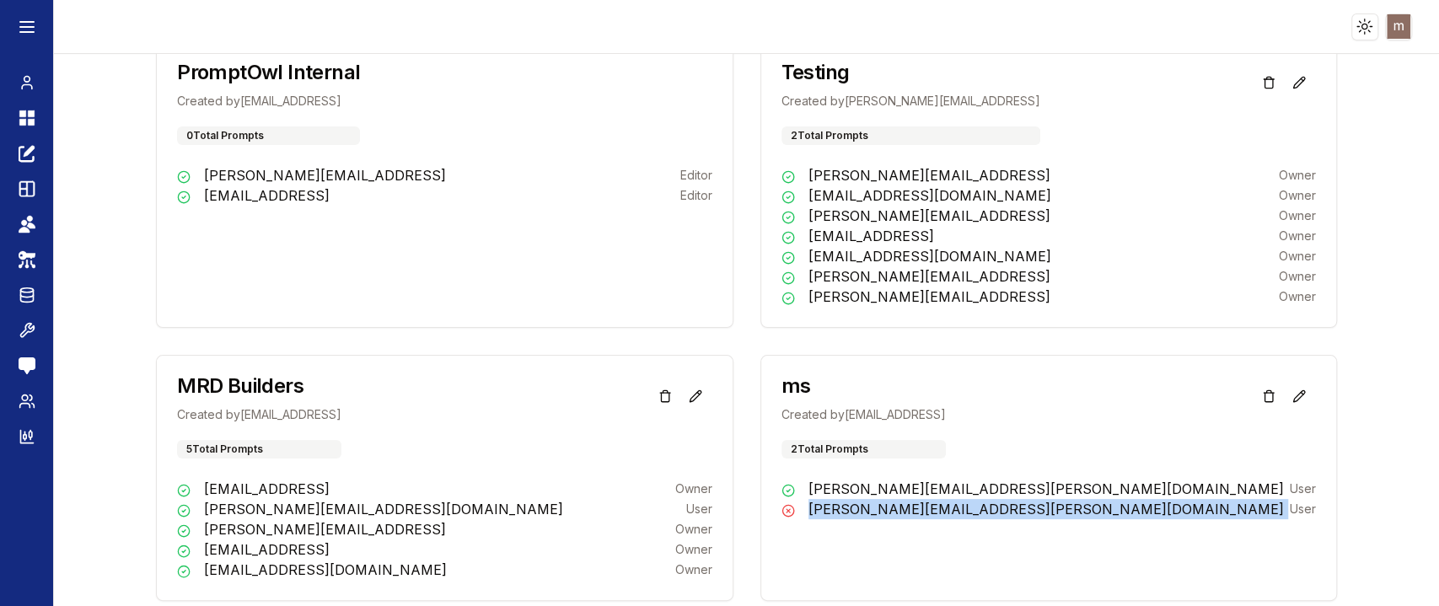
click at [829, 504] on p "[PERSON_NAME][EMAIL_ADDRESS][PERSON_NAME][DOMAIN_NAME]" at bounding box center [1045, 509] width 475 height 20
click at [842, 504] on p "[PERSON_NAME][EMAIL_ADDRESS][PERSON_NAME][DOMAIN_NAME]" at bounding box center [1045, 509] width 475 height 20
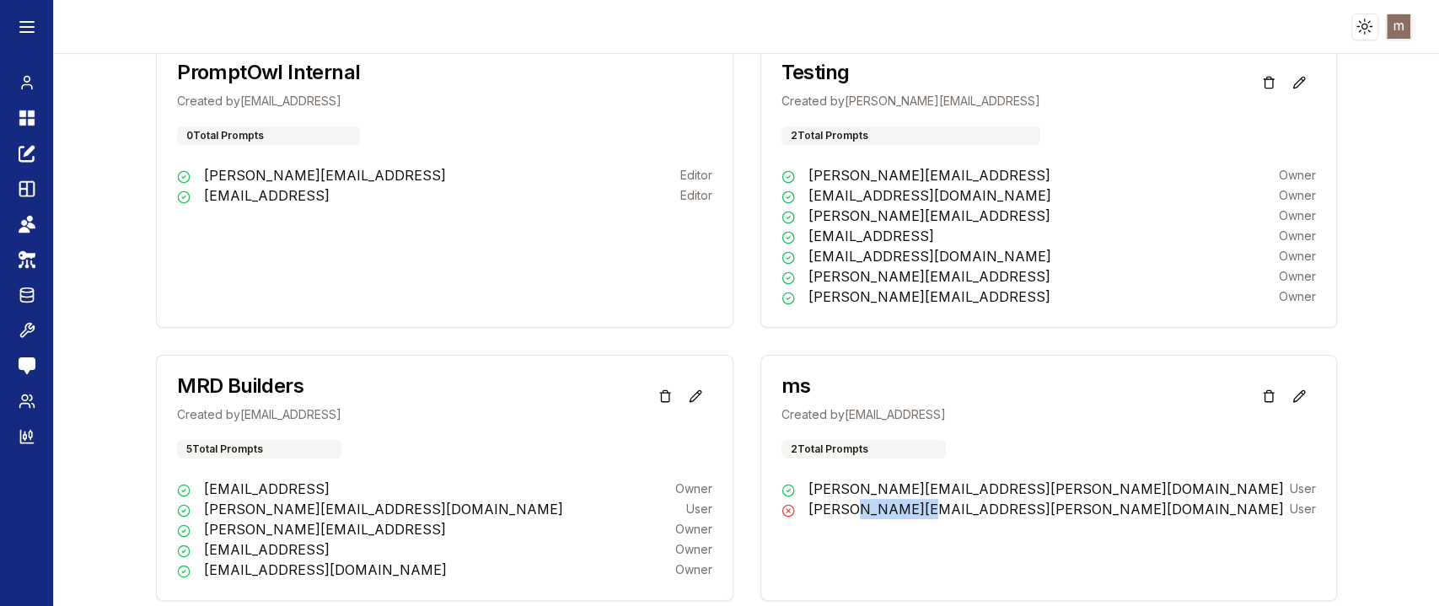
click at [842, 504] on p "[PERSON_NAME][EMAIL_ADDRESS][PERSON_NAME][DOMAIN_NAME]" at bounding box center [1045, 509] width 475 height 20
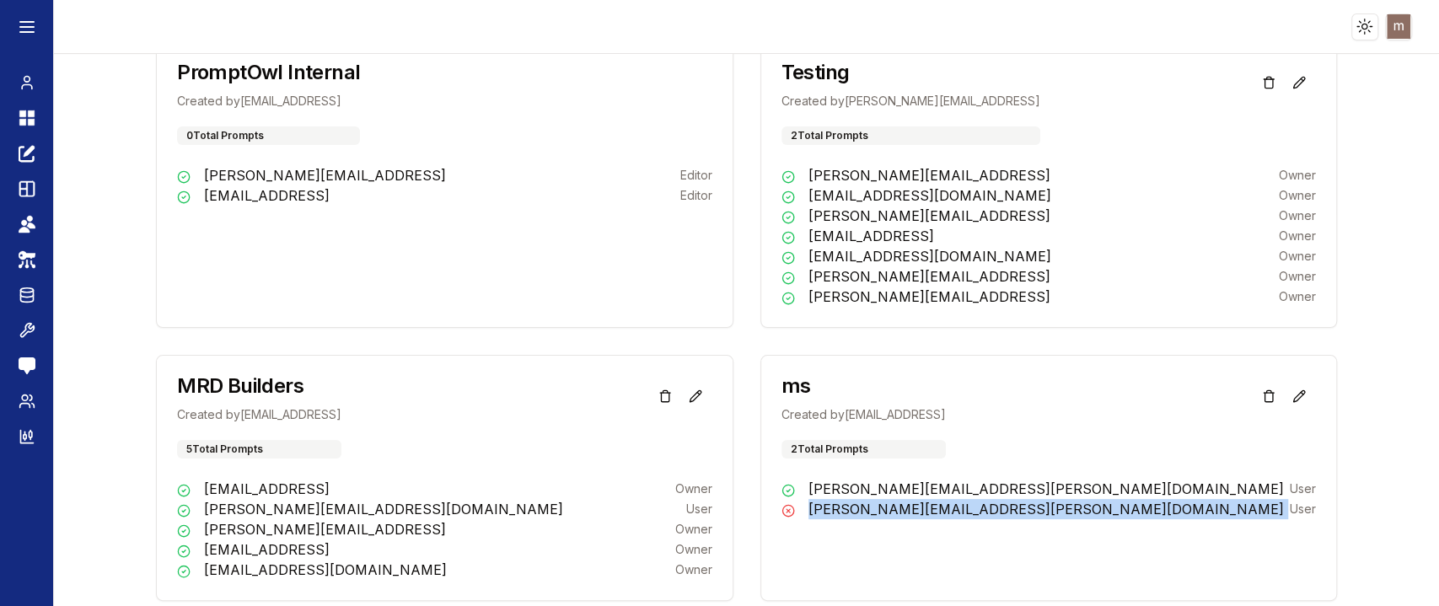
click at [842, 504] on p "[PERSON_NAME][EMAIL_ADDRESS][PERSON_NAME][DOMAIN_NAME]" at bounding box center [1045, 509] width 475 height 20
click at [997, 504] on div "[PERSON_NAME][EMAIL_ADDRESS][PERSON_NAME][DOMAIN_NAME] User [PERSON_NAME][DOMAI…" at bounding box center [1048, 509] width 575 height 61
drag, startPoint x: 1011, startPoint y: 517, endPoint x: 798, endPoint y: 522, distance: 213.3
click at [798, 504] on div "[PERSON_NAME][EMAIL_ADDRESS][PERSON_NAME][DOMAIN_NAME] User [PERSON_NAME][DOMAI…" at bounding box center [1048, 509] width 575 height 61
copy p "[PERSON_NAME][EMAIL_ADDRESS][PERSON_NAME][DOMAIN_NAME]"
